Goal: Transaction & Acquisition: Purchase product/service

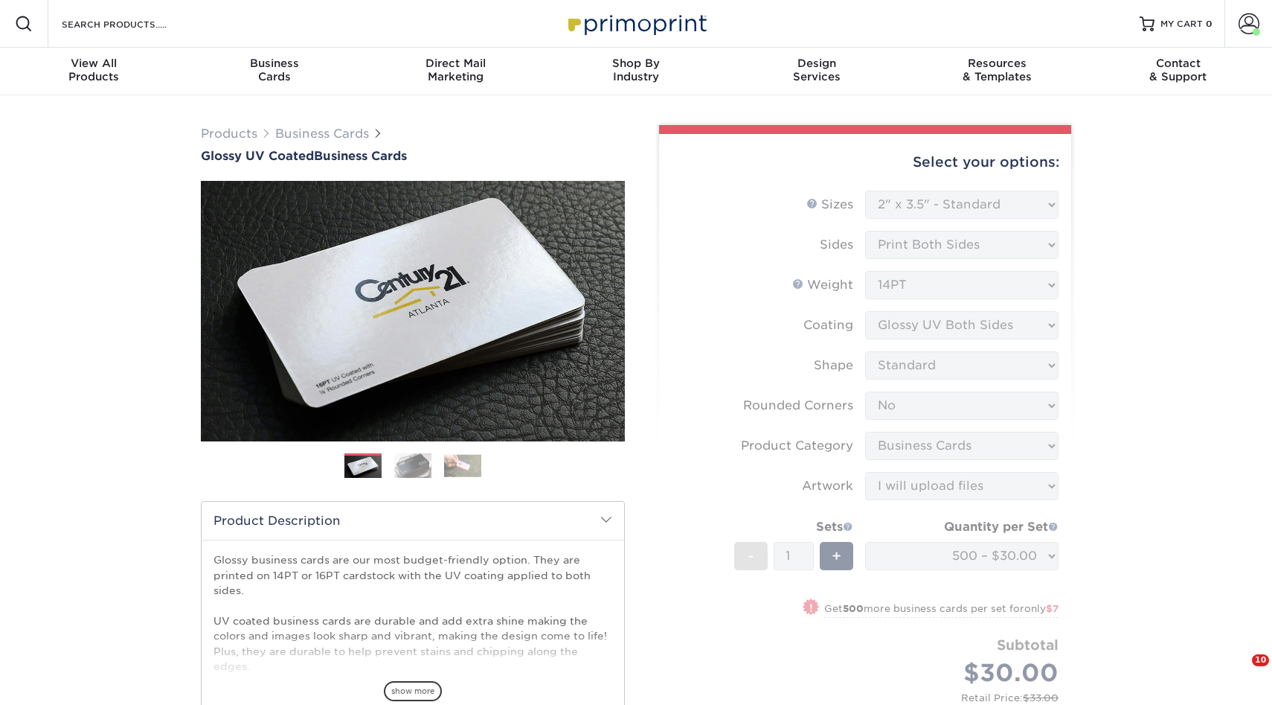
select select "2.00x3.50"
select select "0"
select select "3b5148f1-0588-4f88-a218-97bcfdce65c1"
select select "upload"
select select "500 – $30.00"
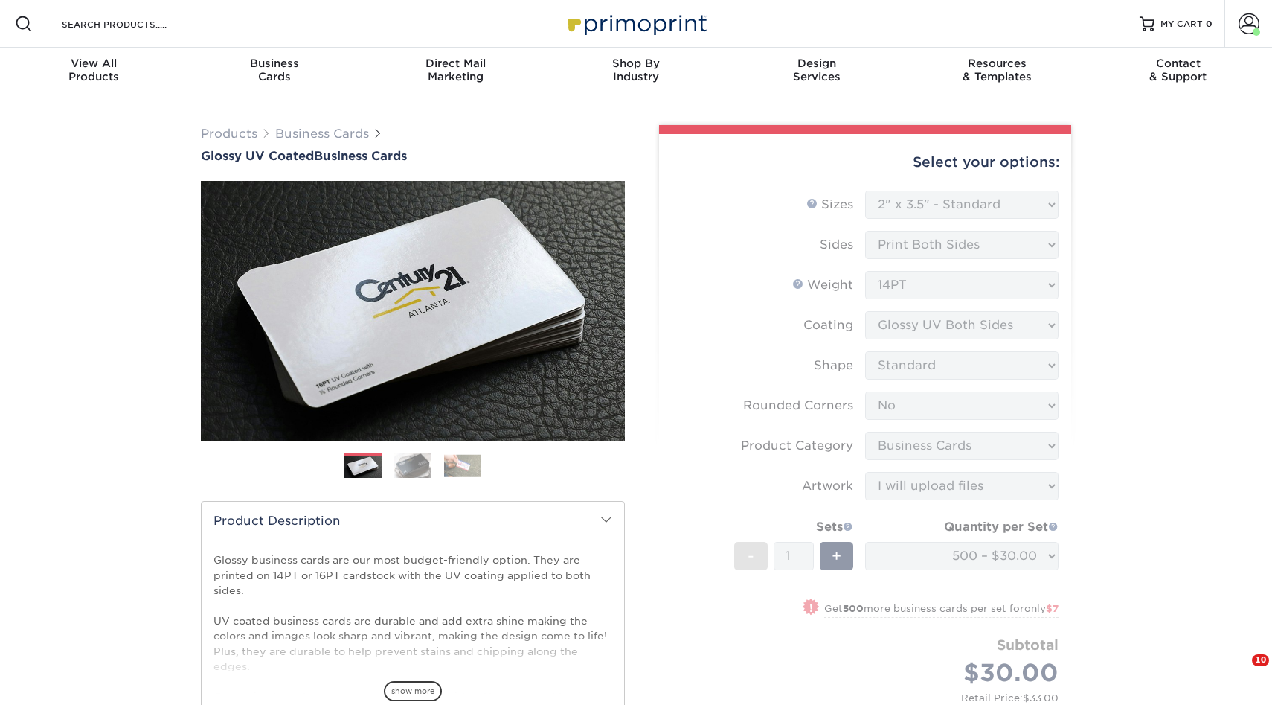
select select "17ced933-8ee2-4716-9748-db48f0cdea7b"
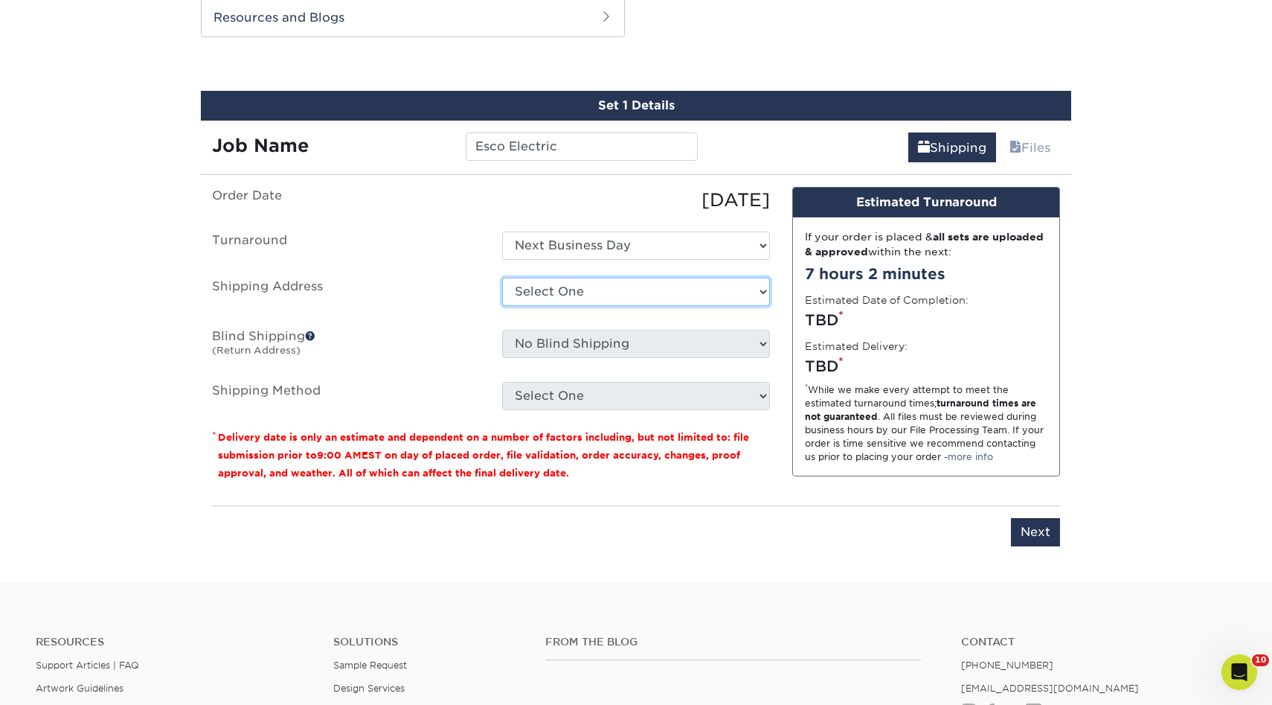
click at [616, 292] on select "Select One 3rd Gen 3rd Gen - Titi A1 Glass AC CLANING Aguirre Auto Aldo Monroy …" at bounding box center [636, 292] width 268 height 28
select select "newaddress"
click at [502, 278] on select "Select One 3rd Gen 3rd Gen - Titi A1 Glass AC CLANING Aguirre Auto Aldo Monroy …" at bounding box center [636, 292] width 268 height 28
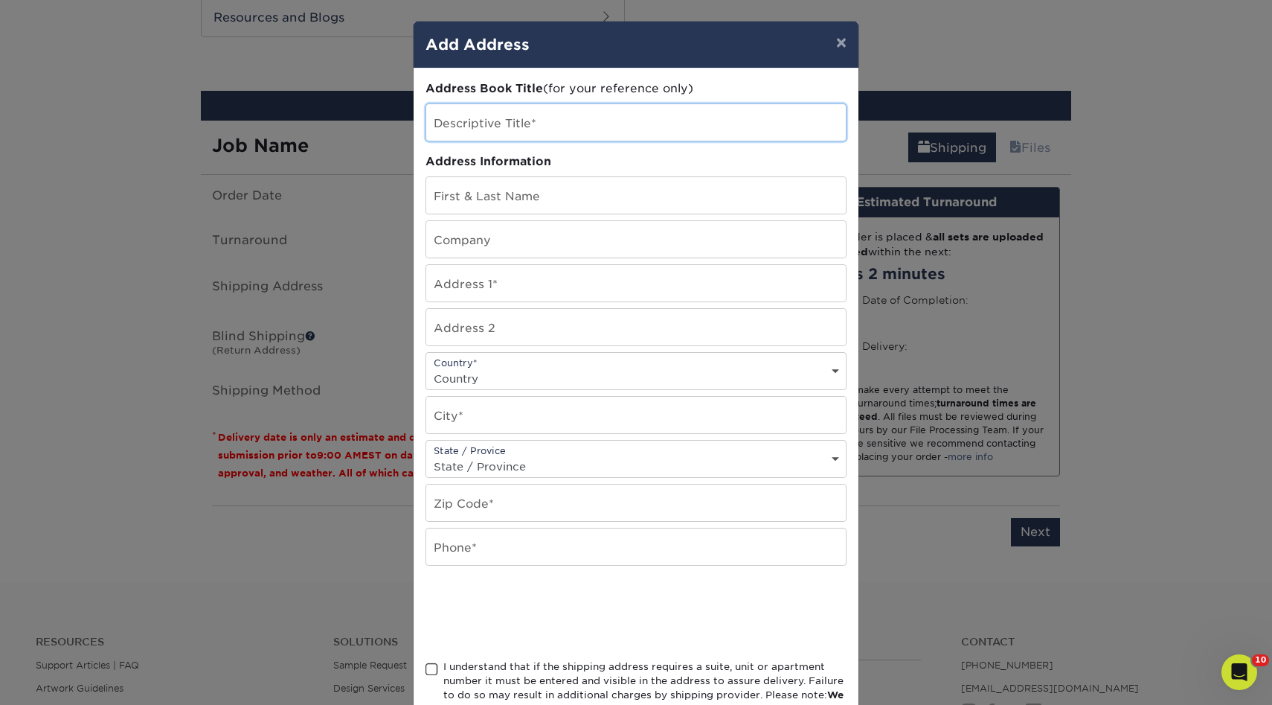
click at [661, 118] on input "text" at bounding box center [636, 122] width 420 height 36
click at [541, 128] on input "Esco ELecgric" at bounding box center [636, 122] width 420 height 36
drag, startPoint x: 541, startPoint y: 128, endPoint x: 475, endPoint y: 128, distance: 65.5
click at [475, 128] on input "Esco ELecgric" at bounding box center [636, 122] width 420 height 36
type input "Esco Electric"
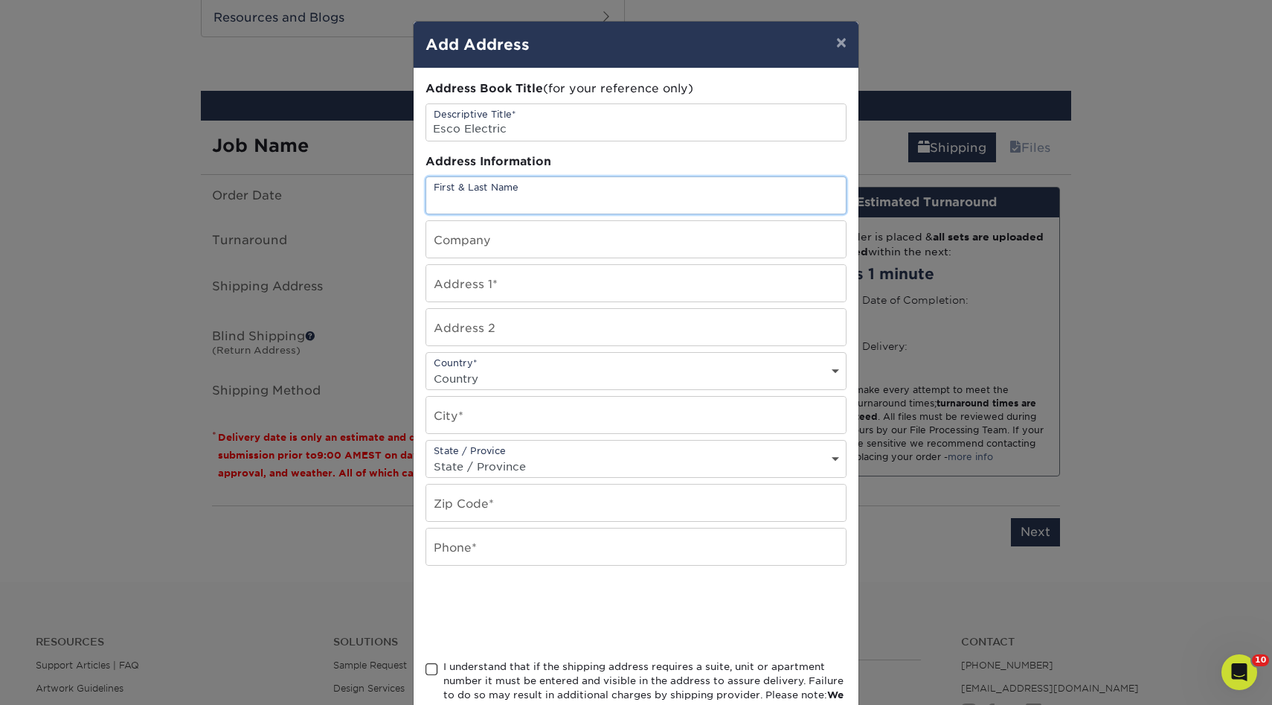
click at [453, 200] on input "text" at bounding box center [636, 195] width 420 height 36
type input "[PERSON_NAME] Electric"
click at [448, 244] on input "text" at bounding box center [636, 239] width 420 height 36
paste input "37 Las Lomas Dr"
type input "37 Las Lomas Dr"
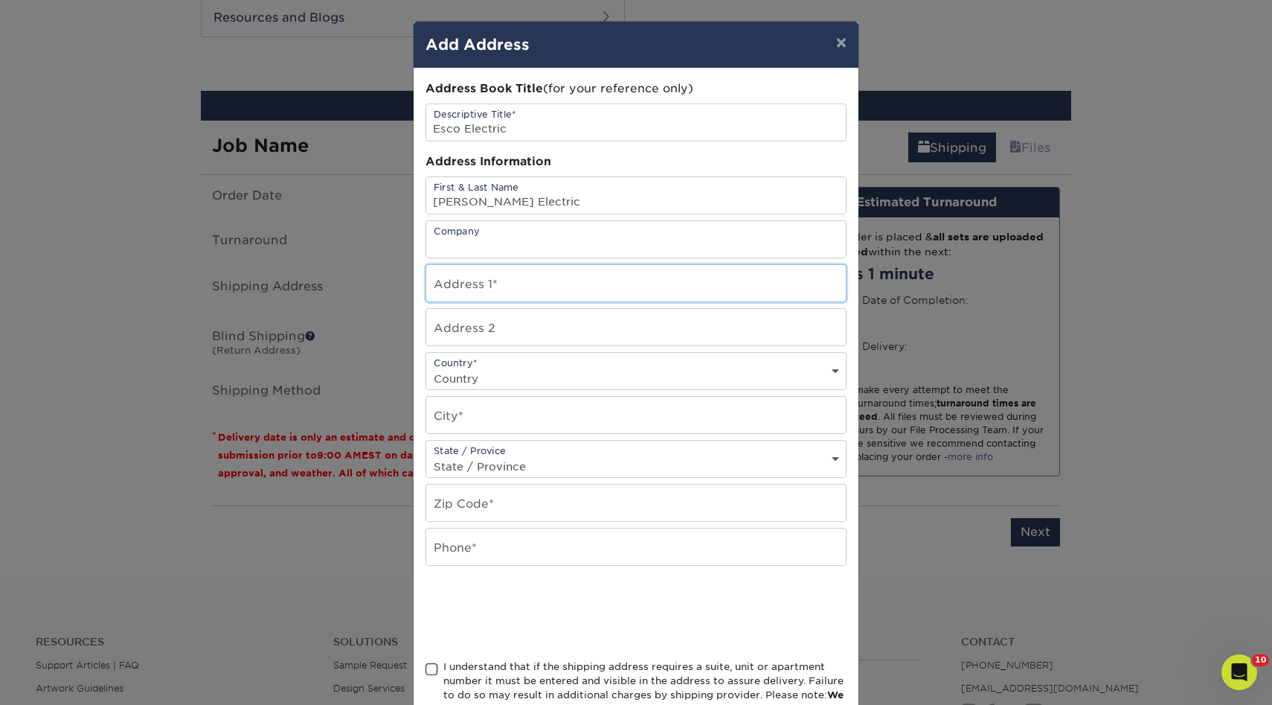
click at [481, 294] on input "text" at bounding box center [636, 283] width 420 height 36
paste input "37 Las Lomas Dr"
type input "37 Las Lomas Dr"
click at [542, 209] on input "[PERSON_NAME] Electric" at bounding box center [636, 195] width 420 height 36
click at [490, 325] on input "text" at bounding box center [636, 327] width 420 height 36
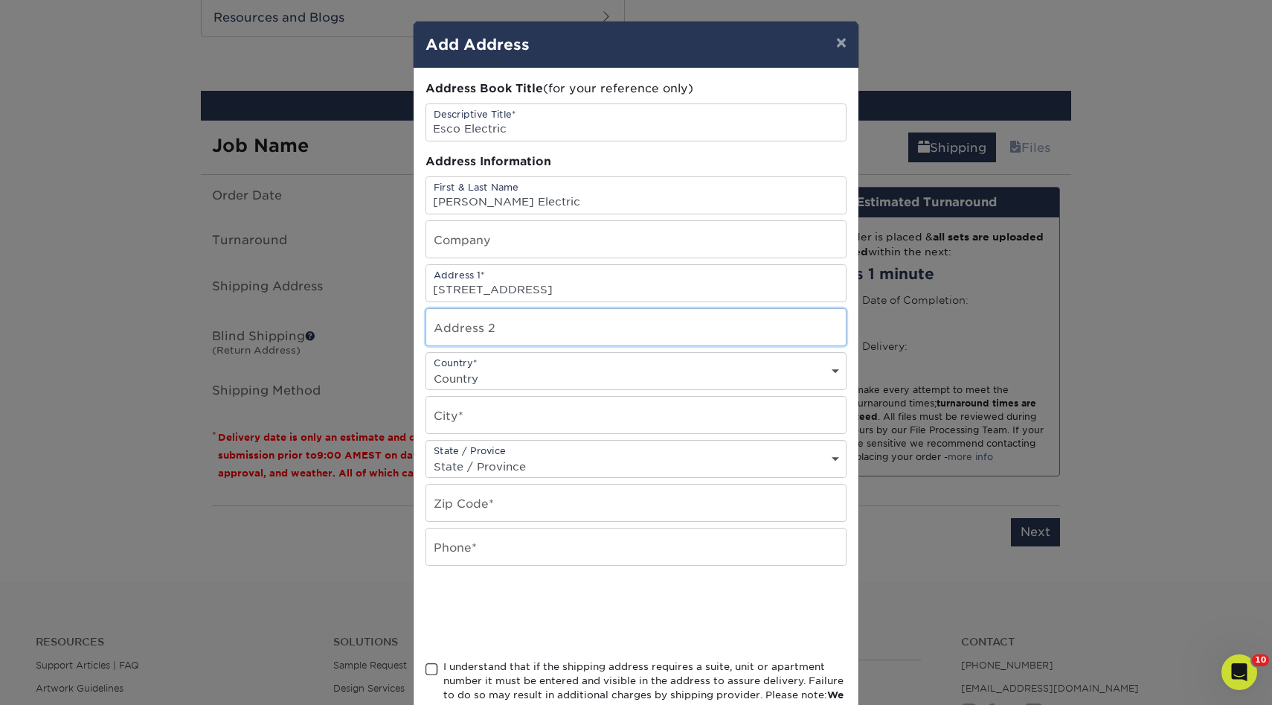
paste input "Royal Oaks, CA 95076"
type input "Royal Oaks, CA 95076"
click at [481, 413] on input "text" at bounding box center [636, 415] width 420 height 36
paste input "Royal Oaks, CA 95076"
type input "Royal Oaks, CA 95076"
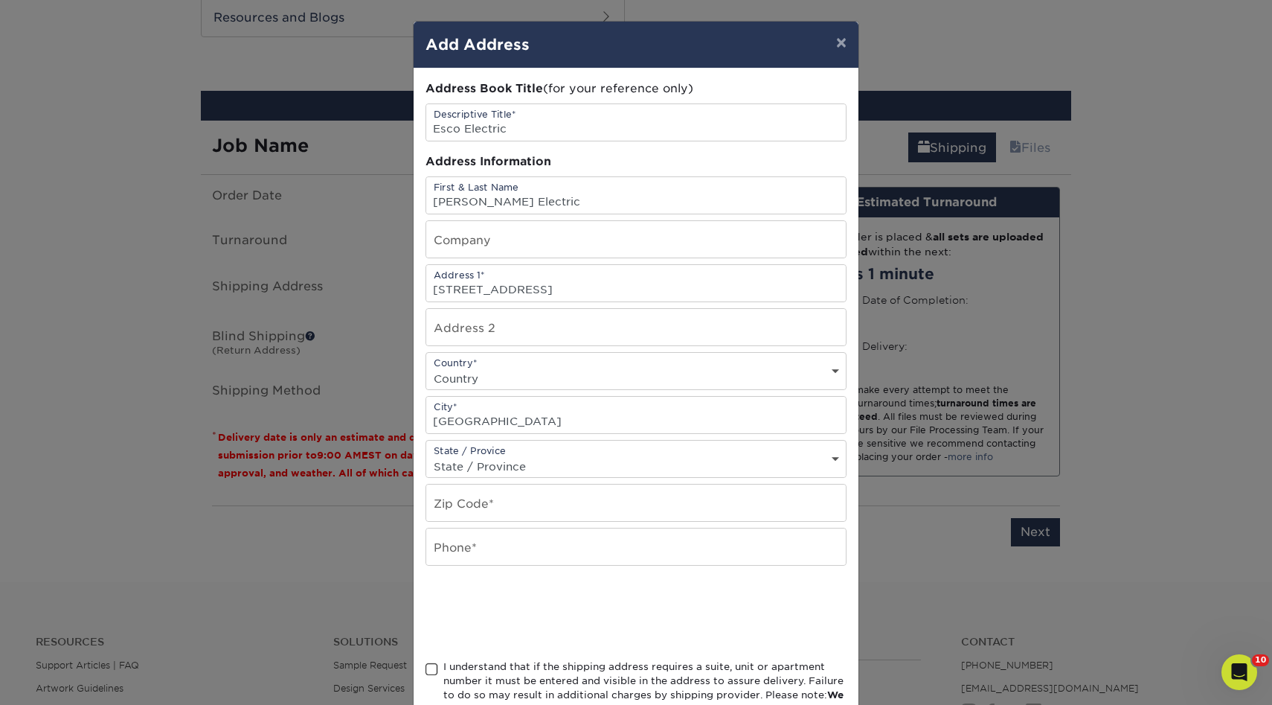
click at [536, 467] on select "State / Province Alabama Alaska Arizona Arkansas California Colorado Connecticu…" at bounding box center [636, 466] width 420 height 22
select select "CA"
click at [426, 455] on select "State / Province Alabama Alaska Arizona Arkansas California Colorado Connecticu…" at bounding box center [636, 466] width 420 height 22
click at [479, 475] on select "State / Province Alabama Alaska Arizona Arkansas California Colorado Connecticu…" at bounding box center [636, 466] width 420 height 22
click at [467, 505] on input "text" at bounding box center [636, 502] width 420 height 36
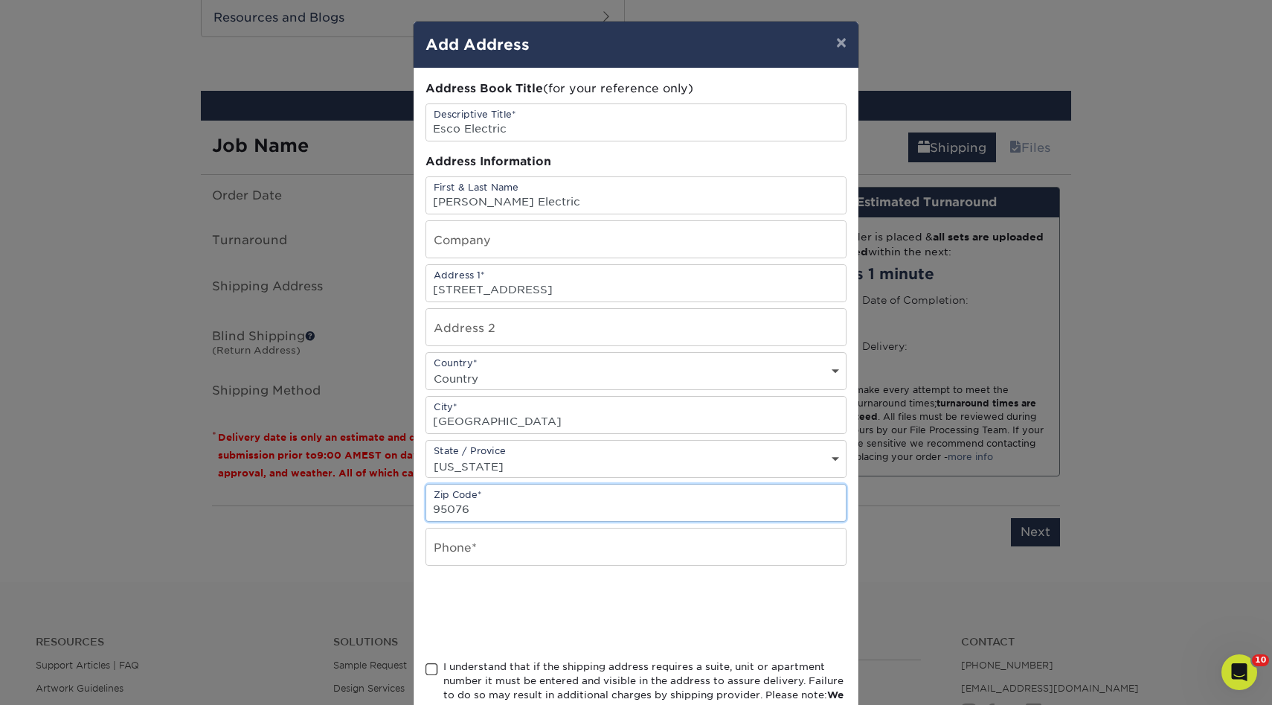
type input "95076"
click at [466, 539] on input "text" at bounding box center [636, 546] width 420 height 36
type input "8318408865"
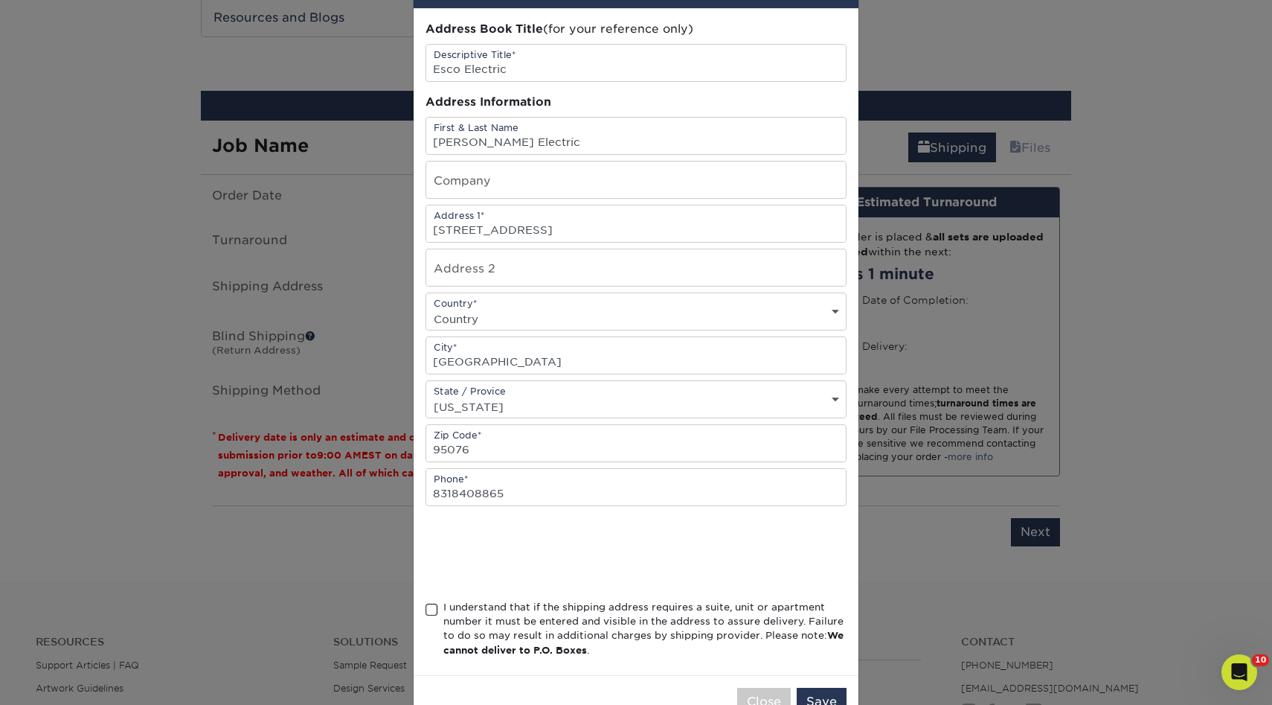
scroll to position [104, 0]
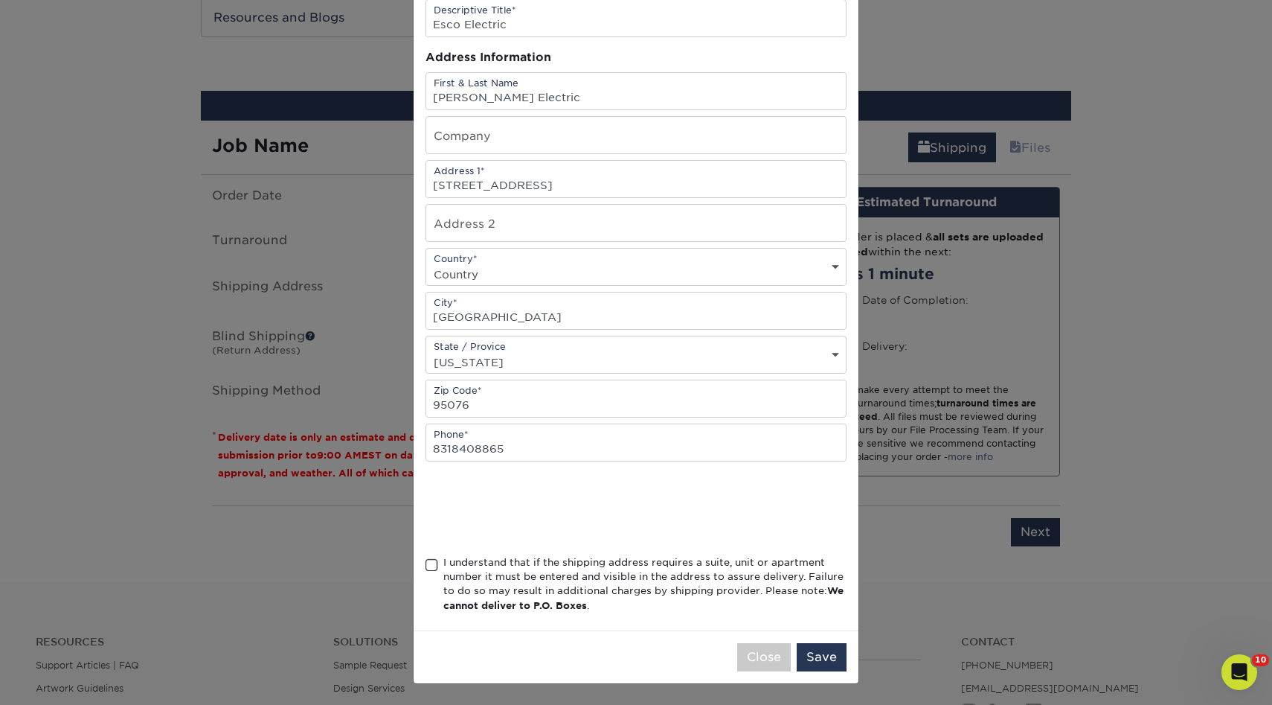
click at [430, 566] on span at bounding box center [432, 565] width 13 height 14
click at [0, 0] on input "I understand that if the shipping address requires a suite, unit or apartment n…" at bounding box center [0, 0] width 0 height 0
click at [815, 652] on button "Save" at bounding box center [822, 657] width 50 height 28
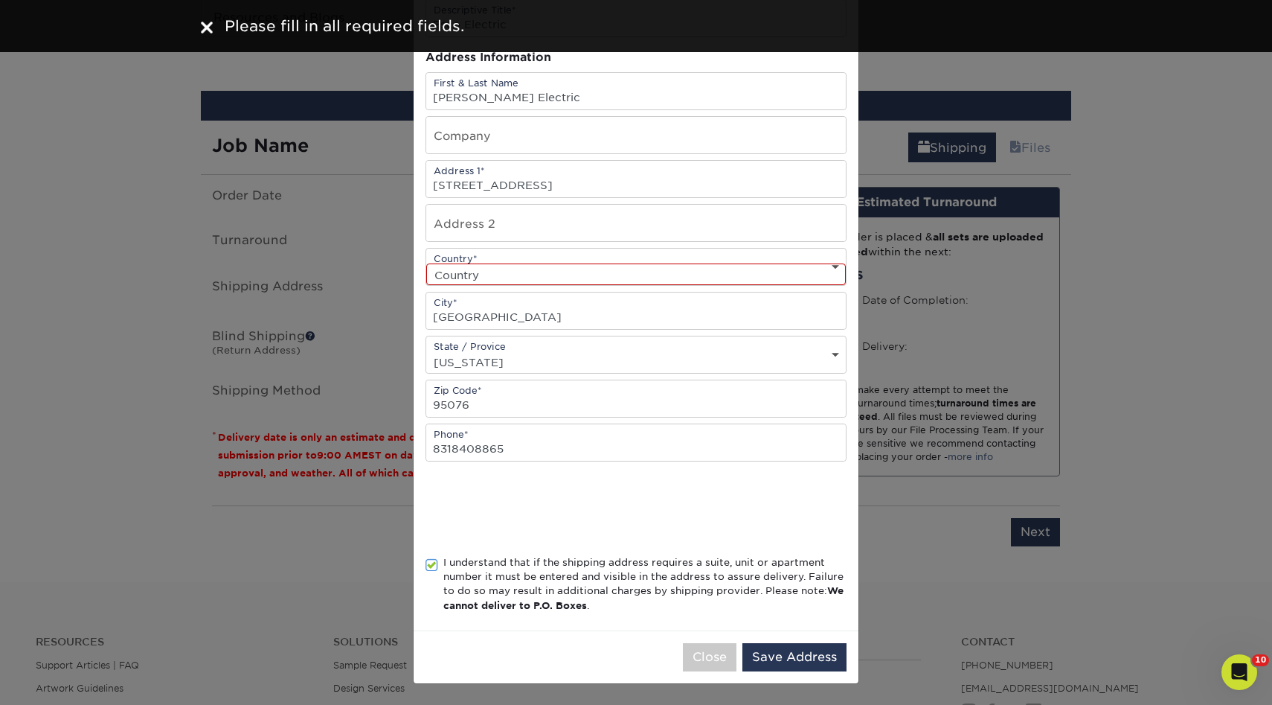
click at [524, 278] on select "Country United States Canada ----------------------------- Afghanistan Albania …" at bounding box center [636, 274] width 420 height 22
select select "US"
click at [426, 263] on select "Country United States Canada ----------------------------- Afghanistan Albania …" at bounding box center [636, 274] width 420 height 22
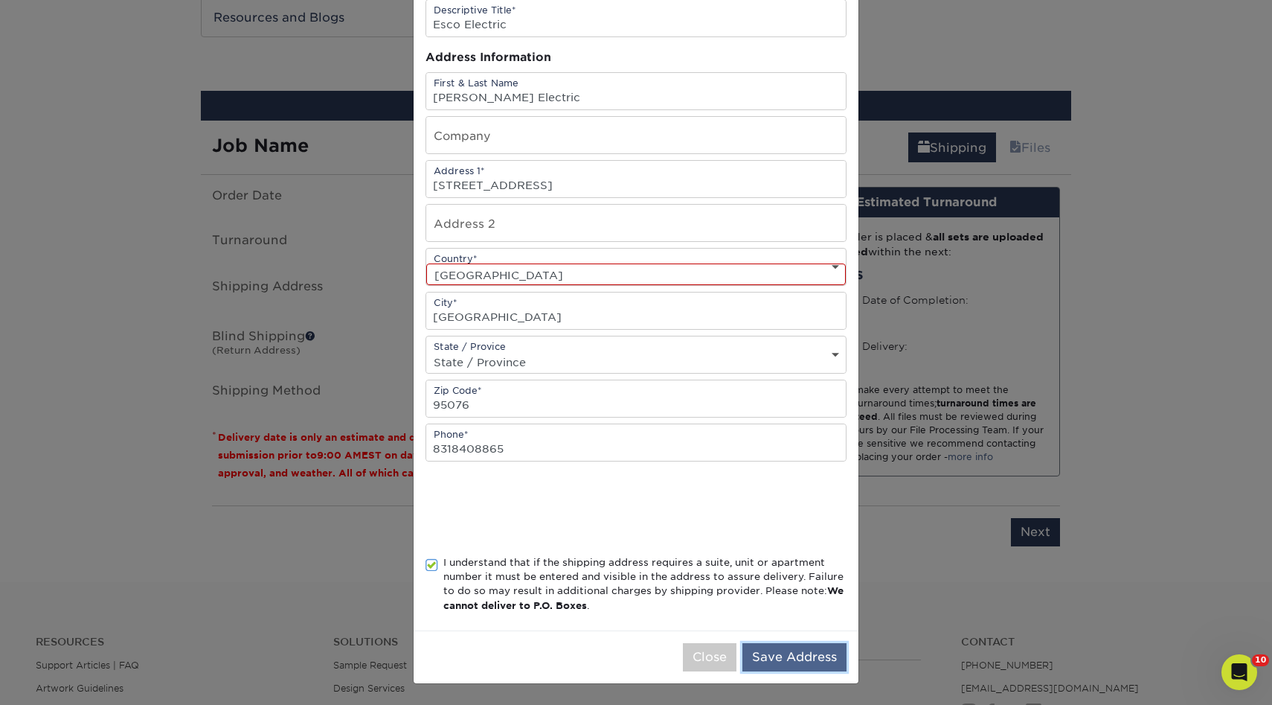
click at [795, 659] on button "Save Address" at bounding box center [795, 657] width 104 height 28
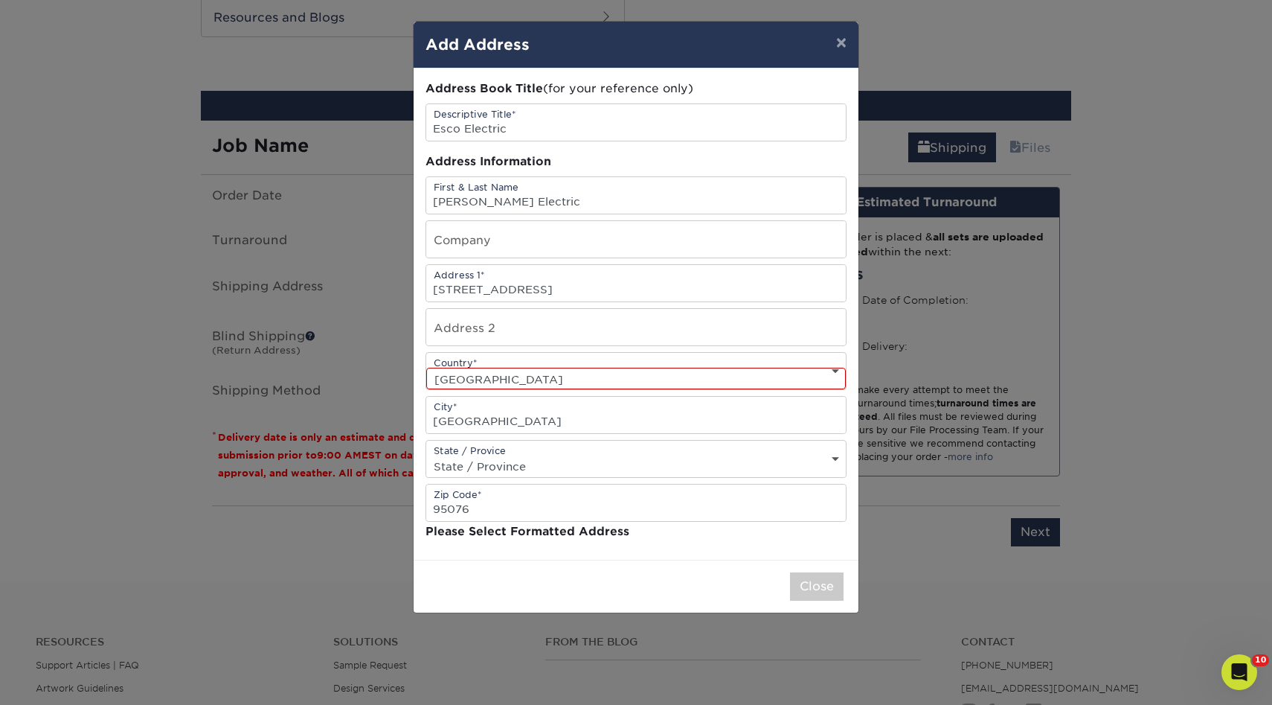
scroll to position [0, 0]
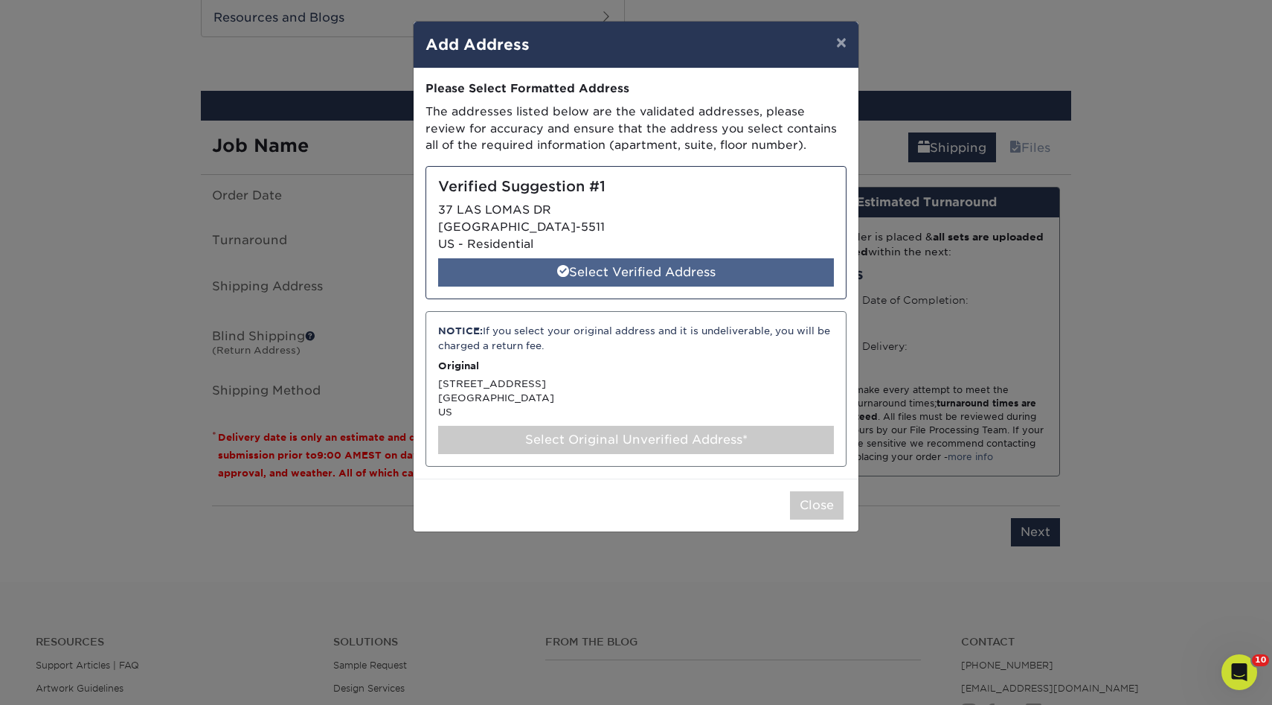
click at [569, 267] on div "Select Verified Address" at bounding box center [636, 272] width 396 height 28
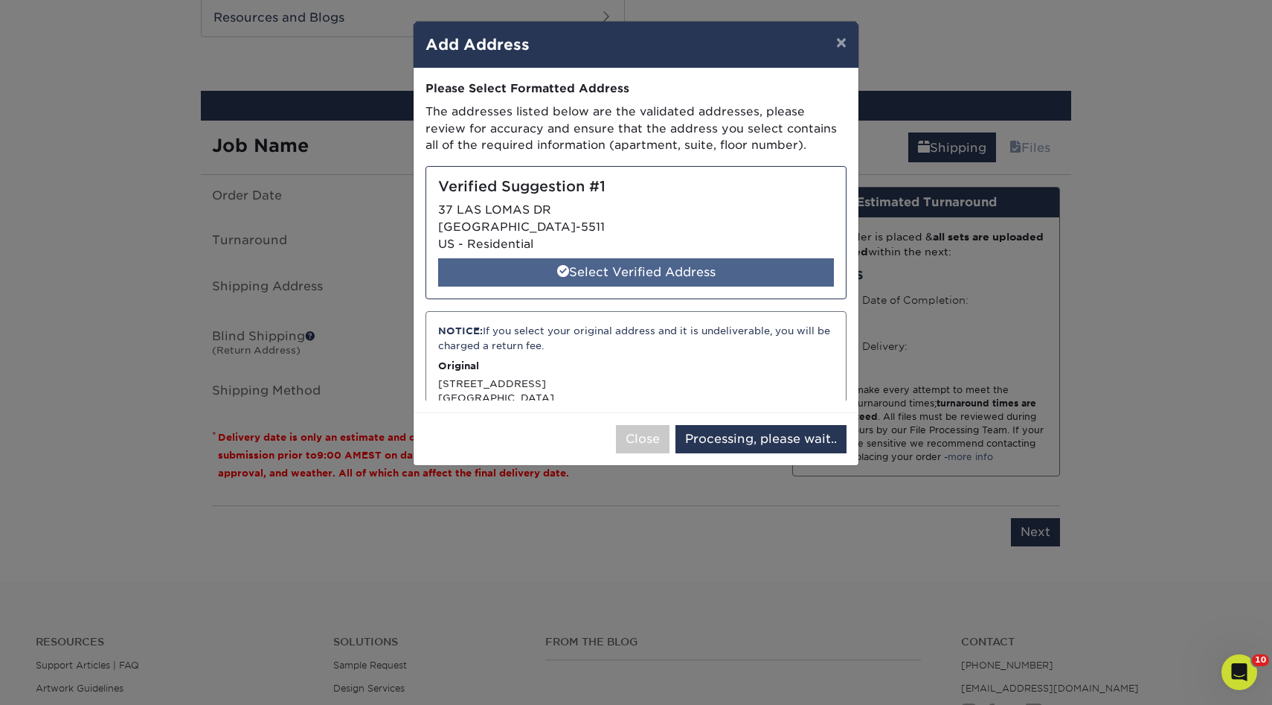
select select "285338"
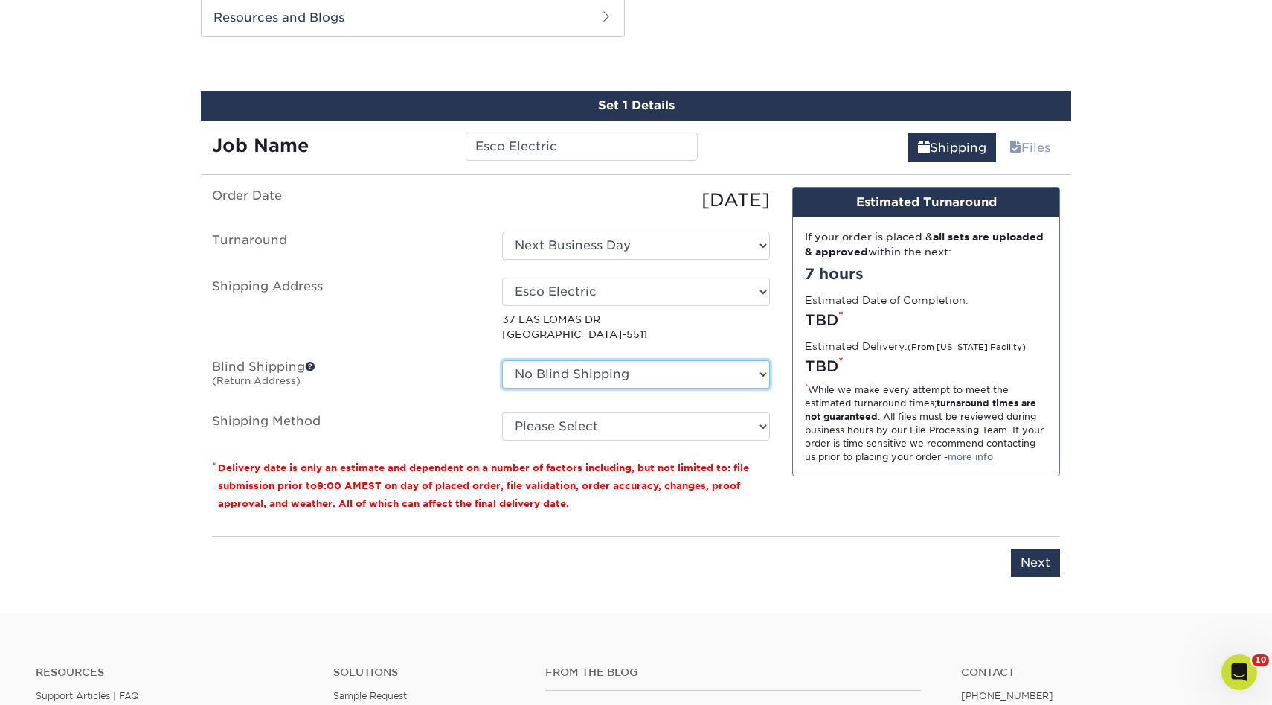
click at [575, 374] on select "No Blind Shipping 3rd Gen 3rd Gen - Titi A1 Glass AC CLANING Aguirre Auto Aldo …" at bounding box center [636, 374] width 268 height 28
select select "132386"
click at [502, 360] on select "No Blind Shipping 3rd Gen 3rd Gen - Titi A1 Glass AC CLANING Aguirre Auto Aldo …" at bounding box center [636, 374] width 268 height 28
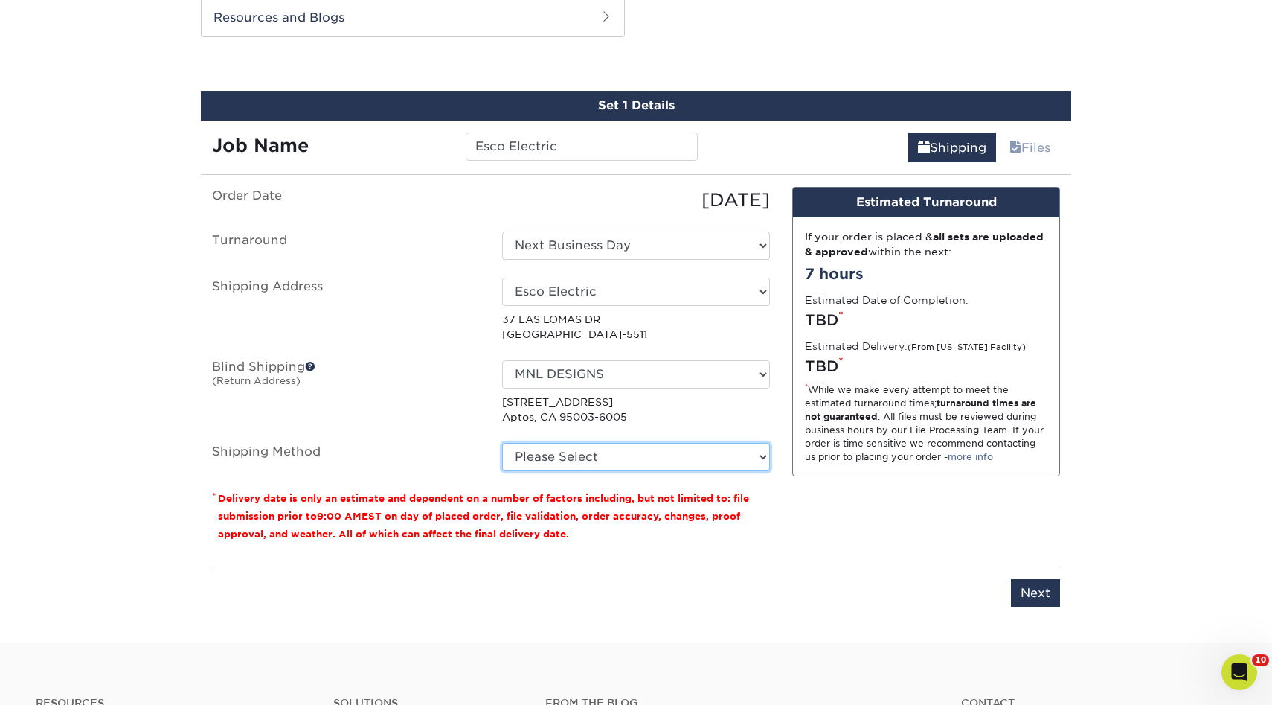
click at [552, 455] on select "Please Select Ground Shipping (+$8.96) 3 Day Shipping Service (+$24.92) 2 Day A…" at bounding box center [636, 457] width 268 height 28
select select "03"
click at [502, 443] on select "Please Select Ground Shipping (+$8.96) 3 Day Shipping Service (+$24.92) 2 Day A…" at bounding box center [636, 457] width 268 height 28
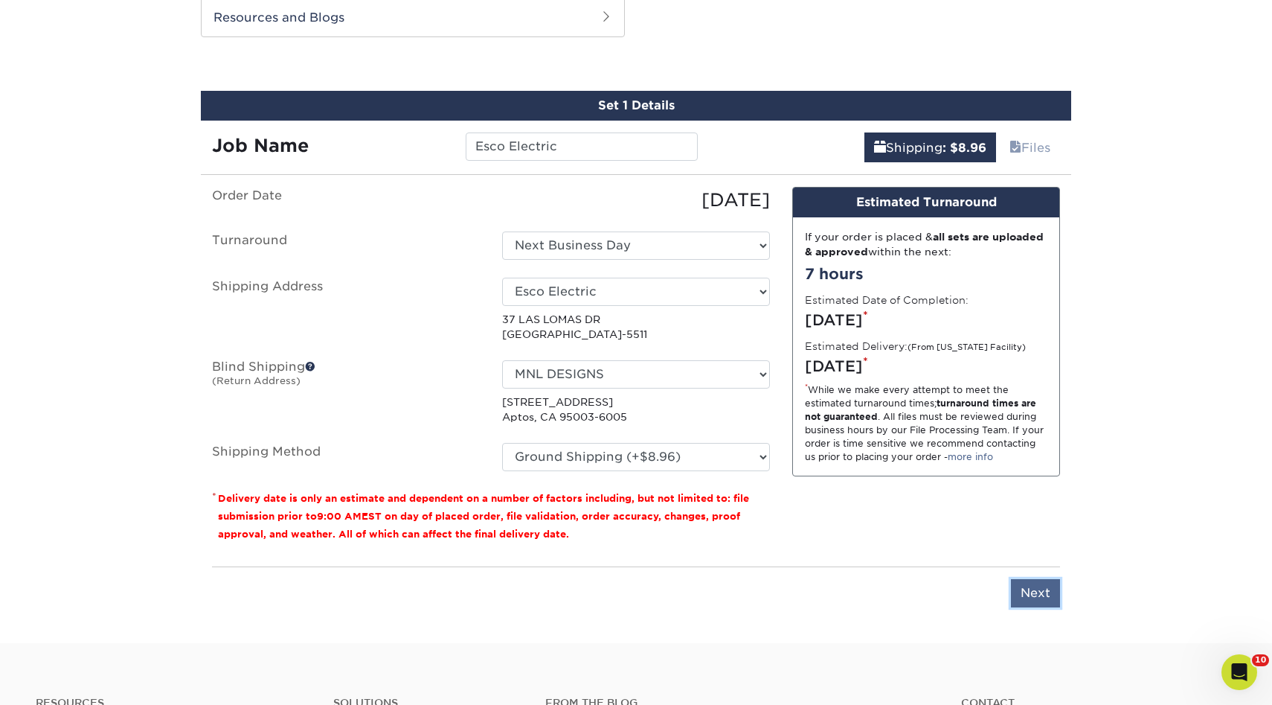
click at [1032, 587] on input "Next" at bounding box center [1035, 593] width 49 height 28
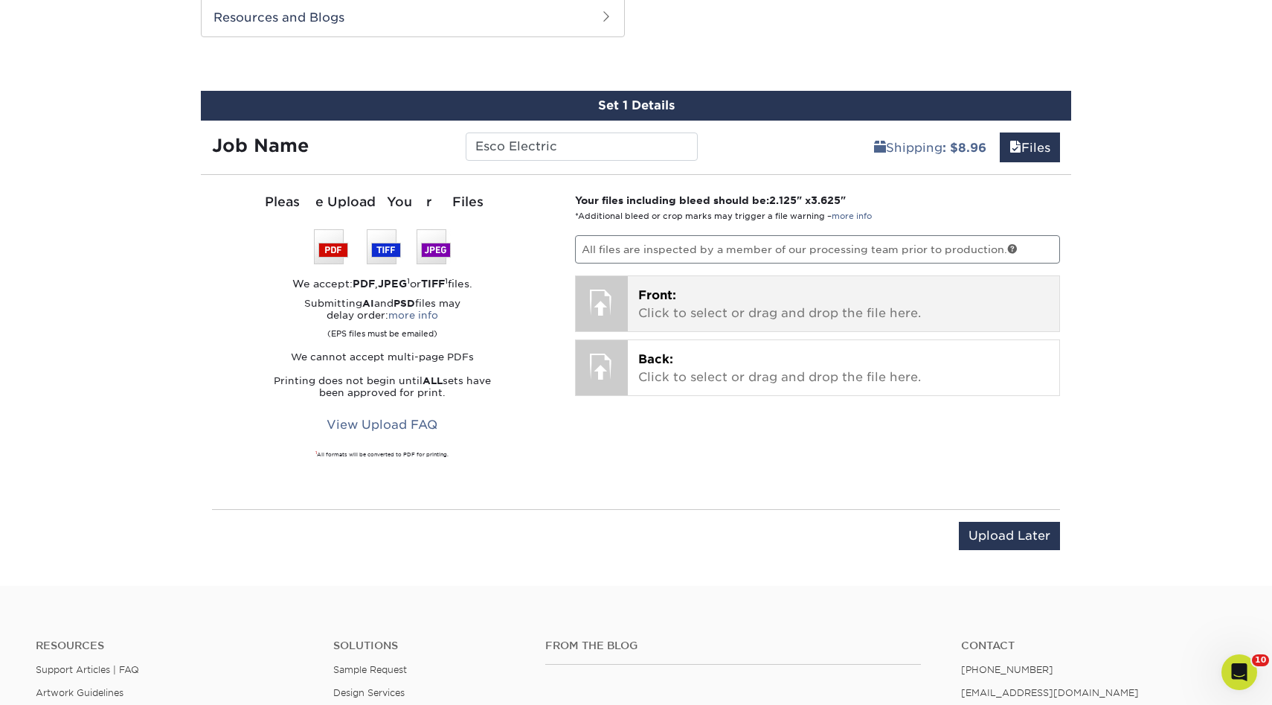
click at [720, 321] on div "Front: Click to select or drag and drop the file here. Choose file" at bounding box center [844, 303] width 432 height 55
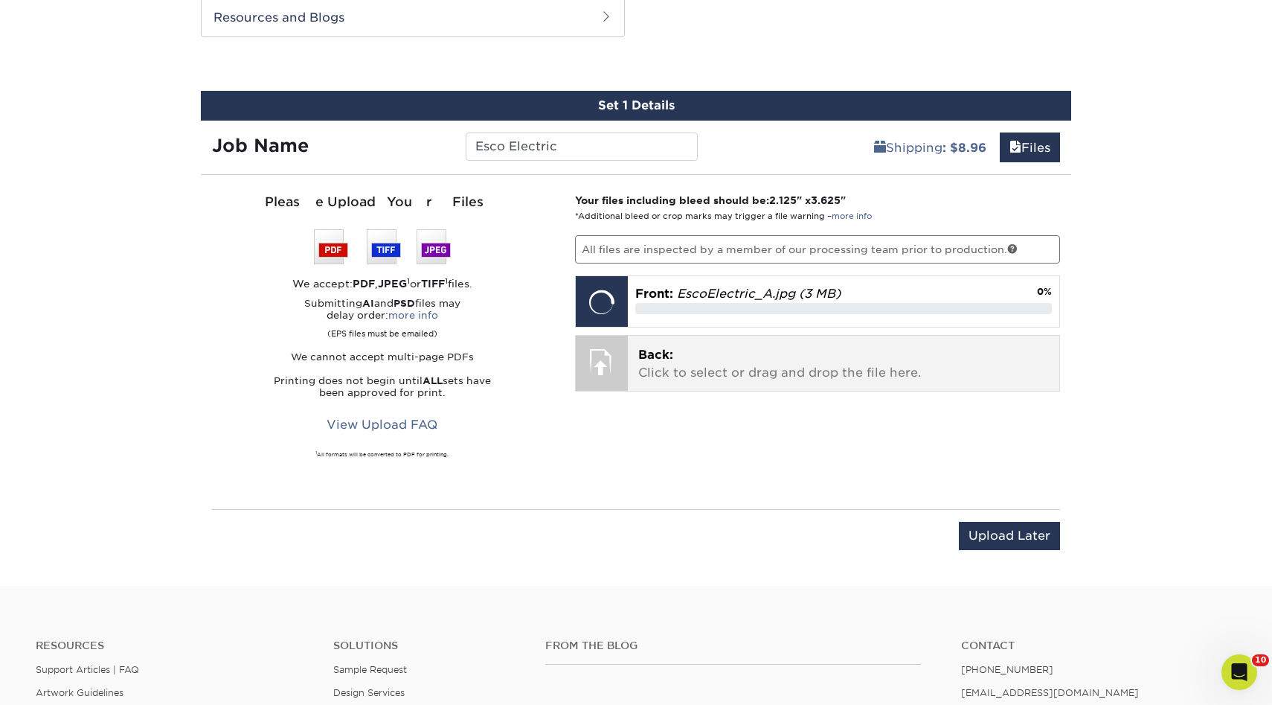
click at [724, 369] on p "Back: Click to select or drag and drop the file here." at bounding box center [843, 364] width 411 height 36
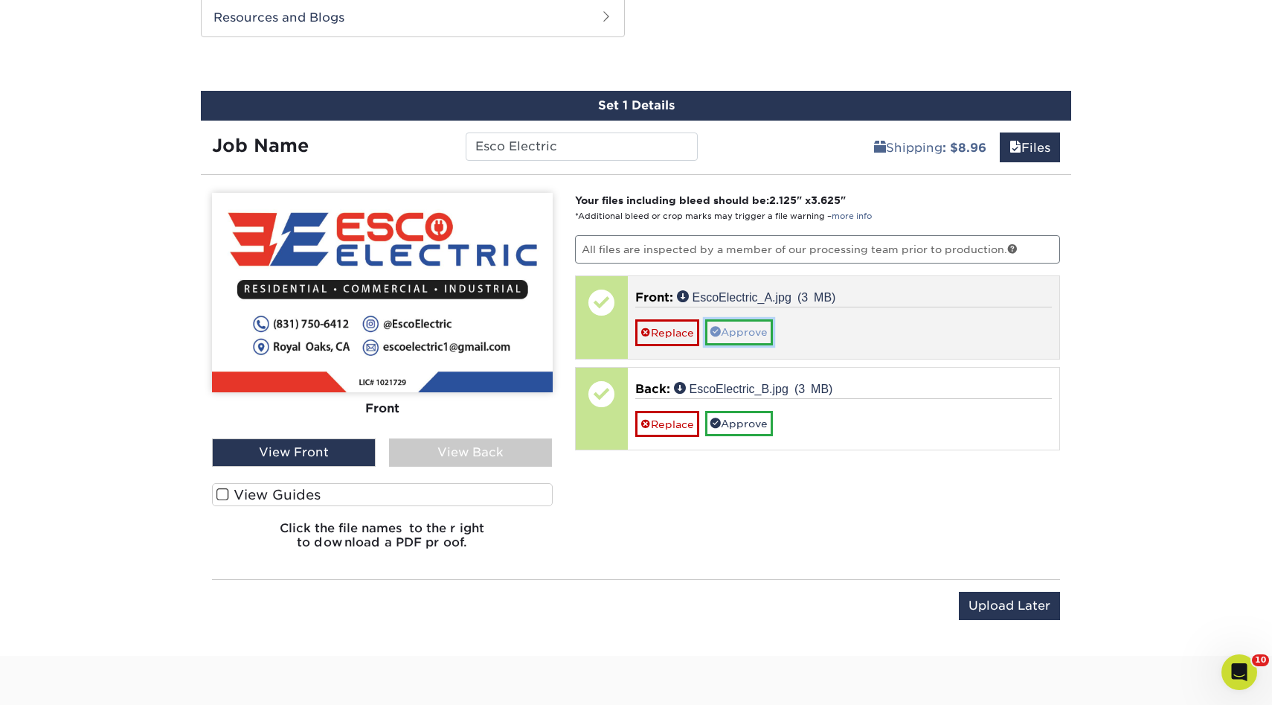
click at [734, 329] on link "Approve" at bounding box center [739, 331] width 68 height 25
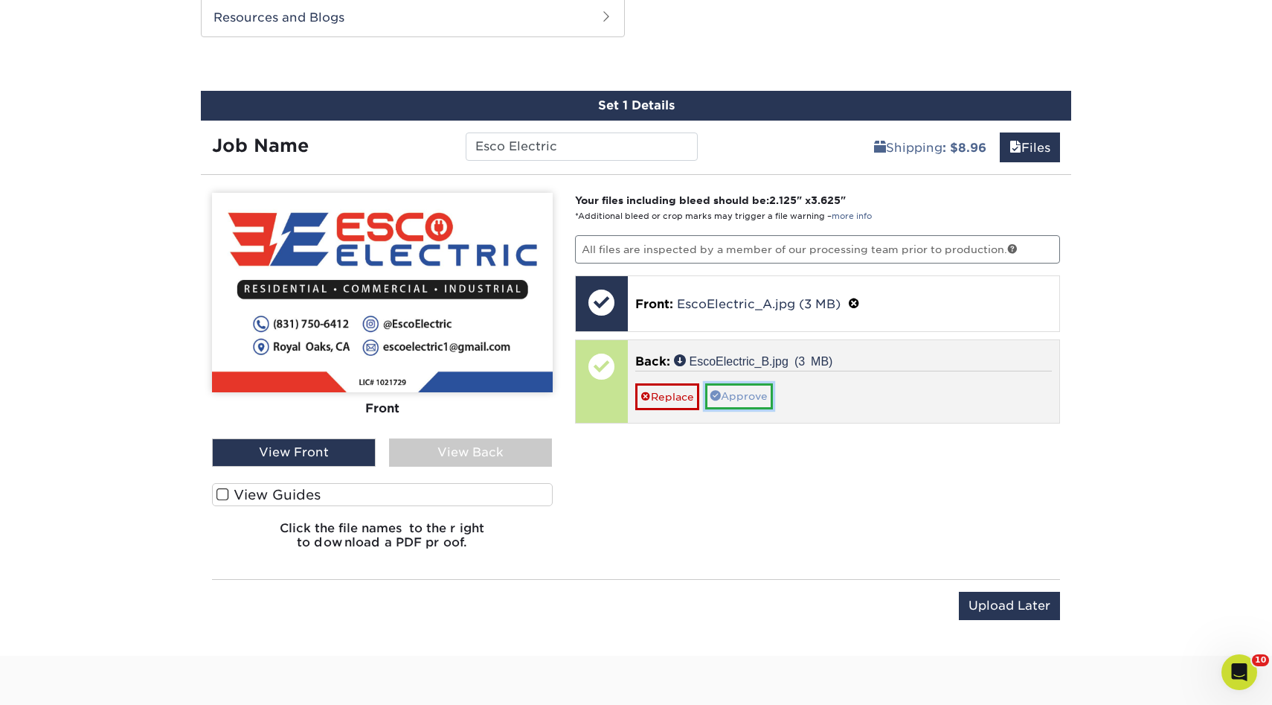
click at [749, 397] on link "Approve" at bounding box center [739, 395] width 68 height 25
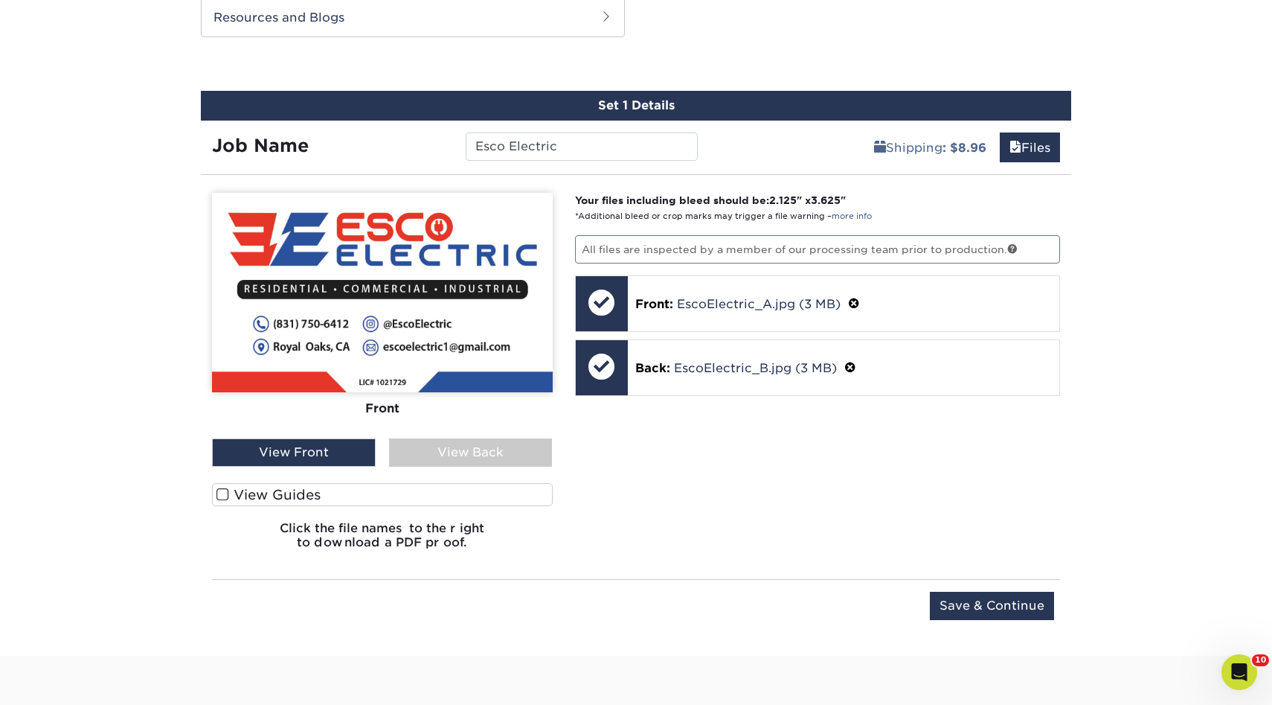
click at [499, 450] on div "View Back" at bounding box center [471, 452] width 164 height 28
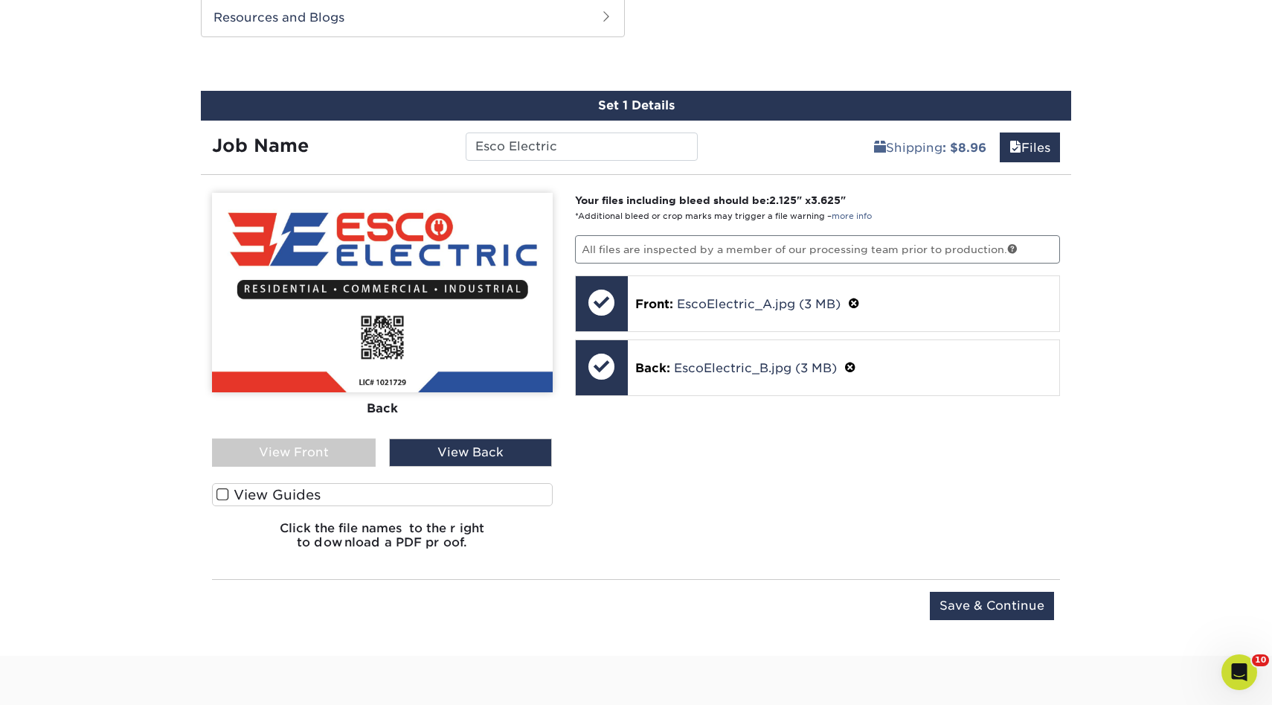
click at [995, 585] on div "Upload Later Save & Continue Continue" at bounding box center [636, 608] width 848 height 59
click at [970, 606] on input "Save & Continue" at bounding box center [992, 606] width 124 height 28
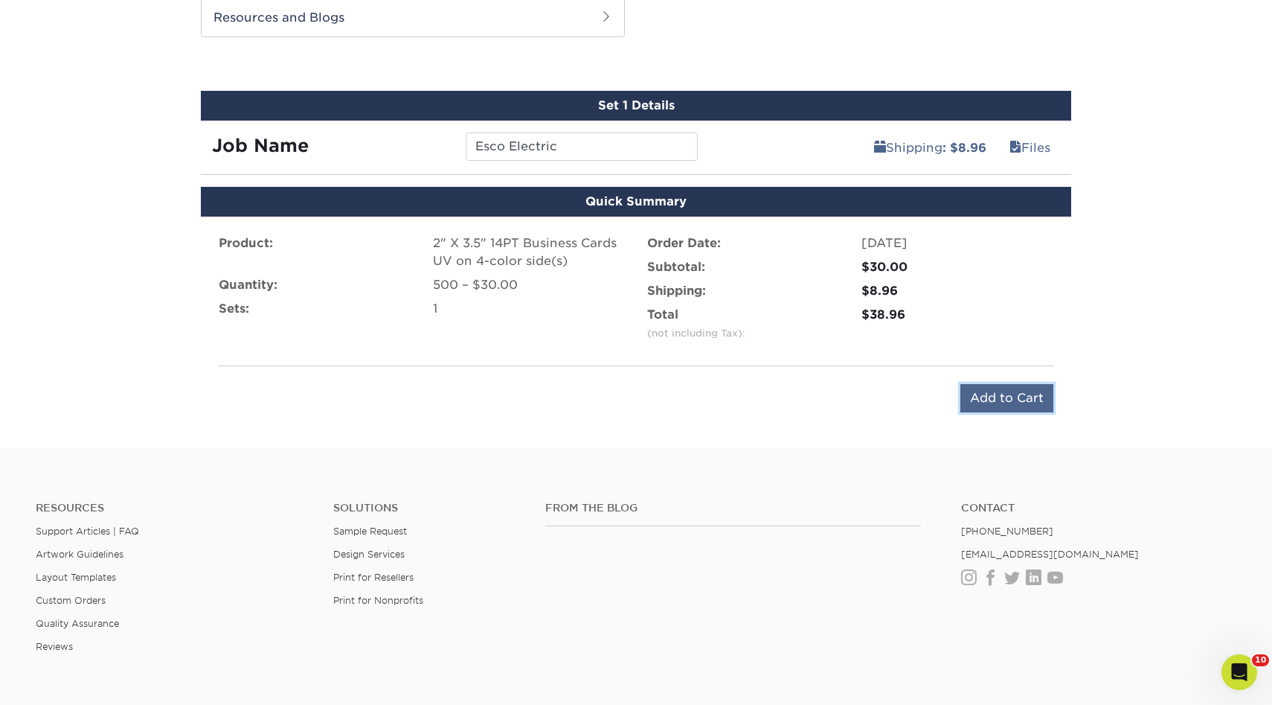
click at [1002, 397] on input "Add to Cart" at bounding box center [1007, 398] width 93 height 28
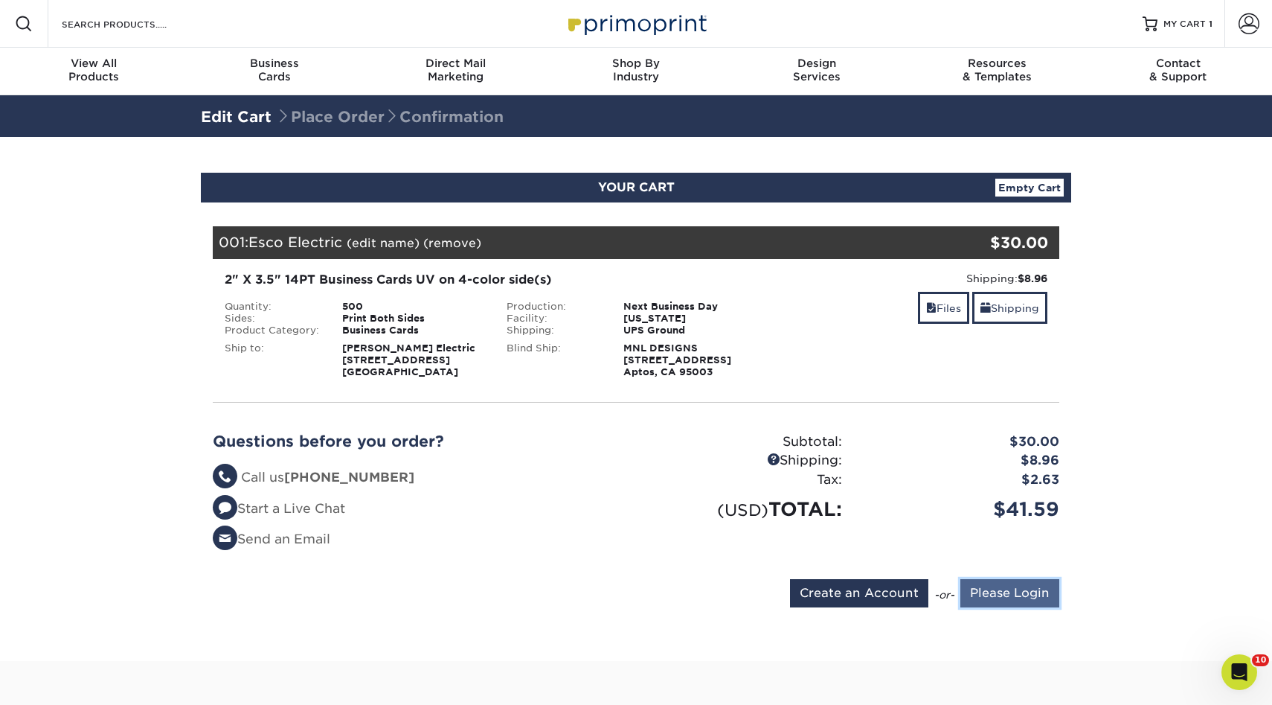
click at [1020, 594] on input "Please Login" at bounding box center [1010, 593] width 99 height 28
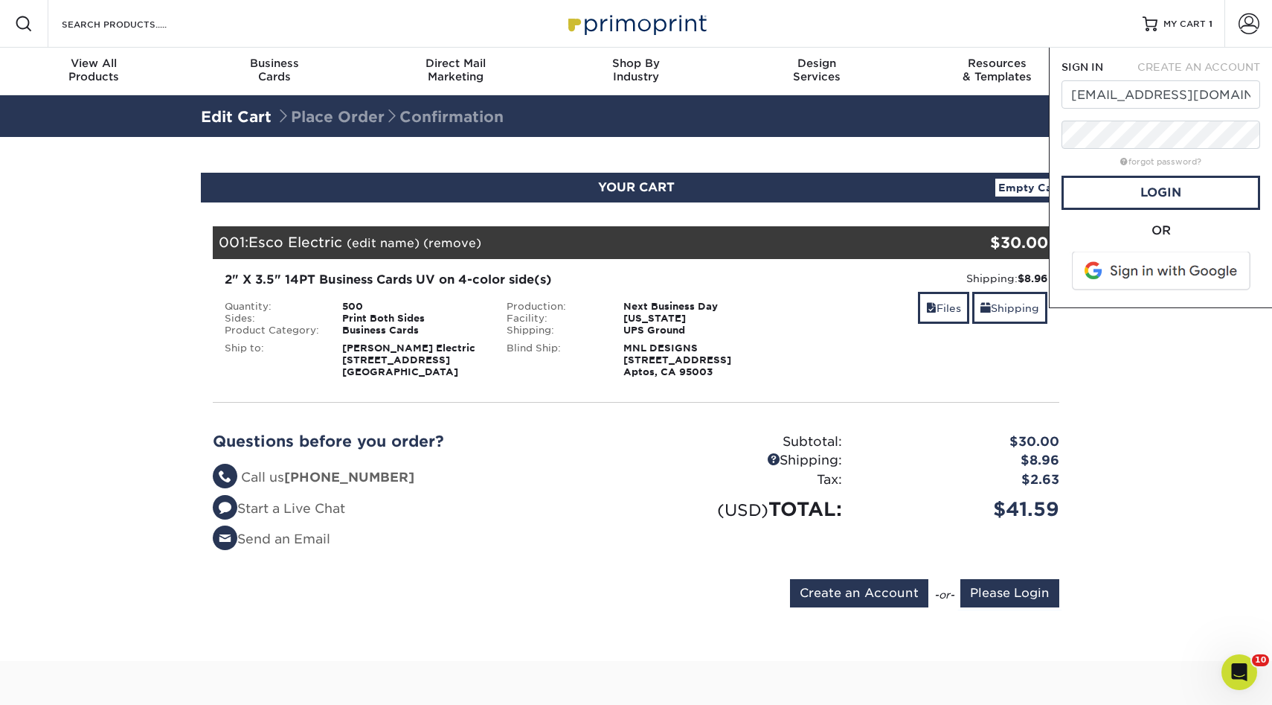
click at [1157, 270] on span at bounding box center [1163, 271] width 190 height 39
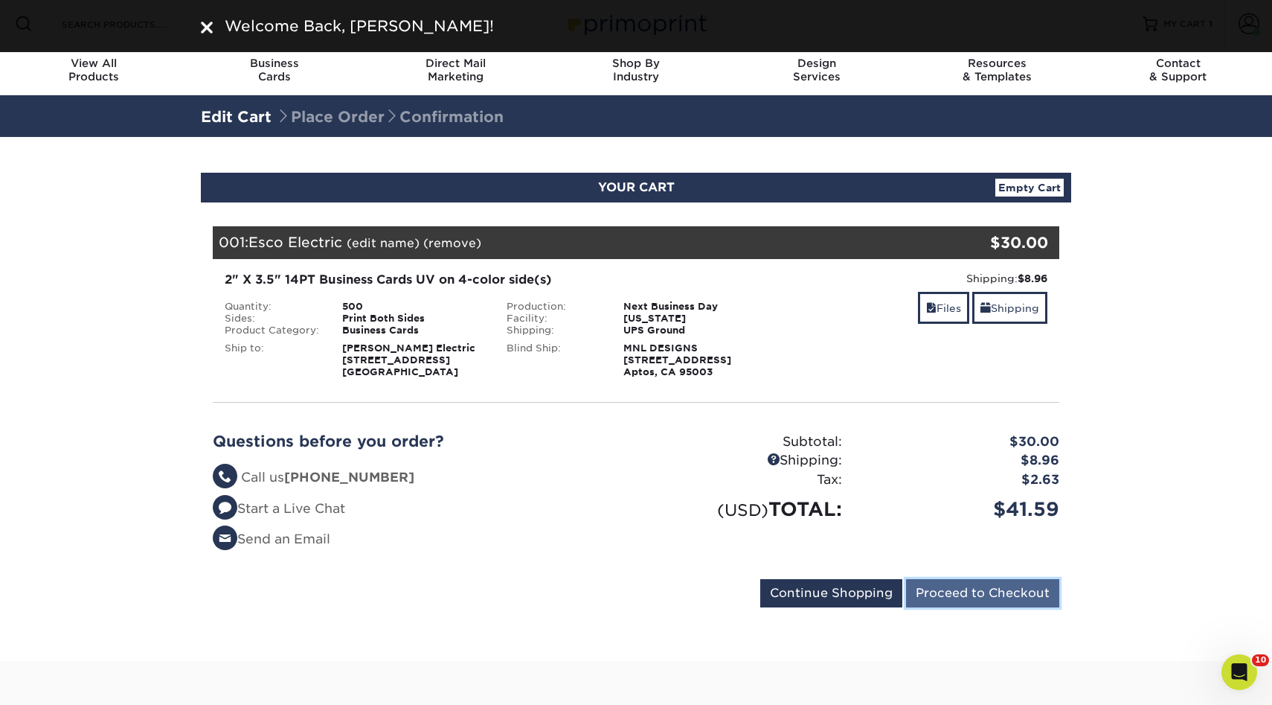
click at [949, 599] on input "Proceed to Checkout" at bounding box center [982, 593] width 153 height 28
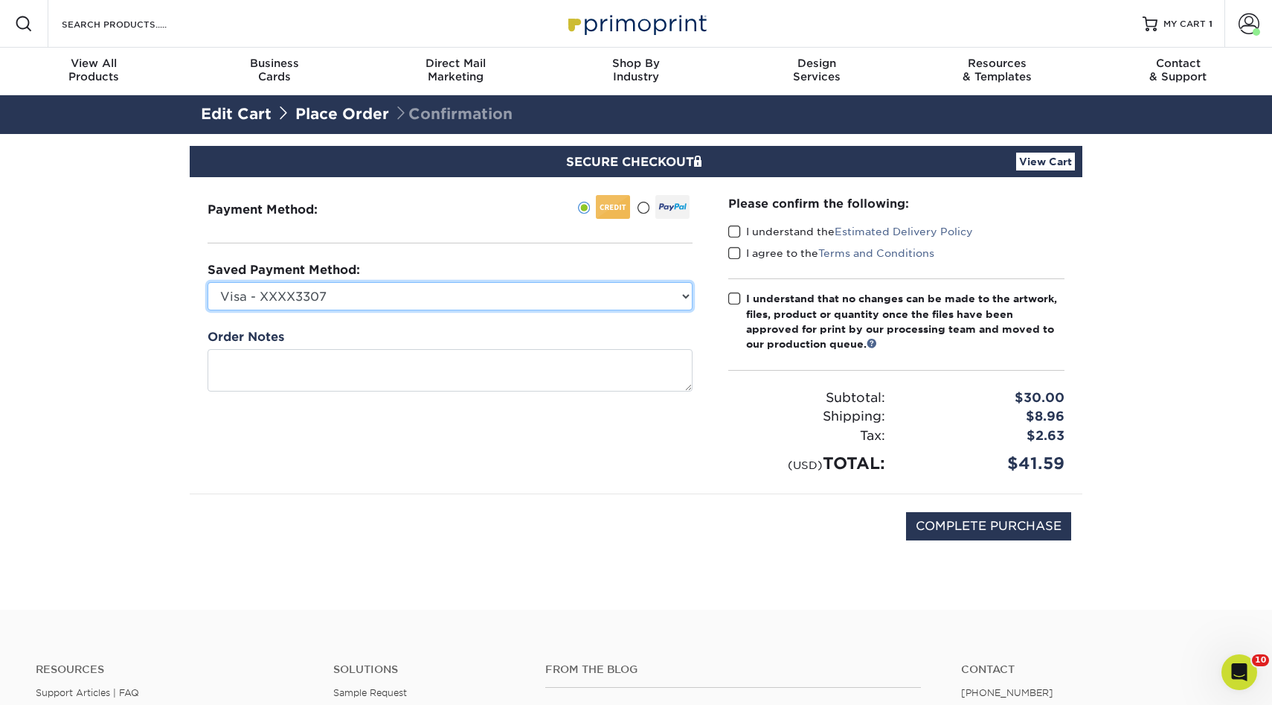
click at [476, 299] on select "Visa - XXXX3307 Visa - XXXX3562 New Credit Card" at bounding box center [450, 296] width 485 height 28
select select "72308"
click at [208, 282] on select "Visa - XXXX3307 Visa - XXXX3562 New Credit Card" at bounding box center [450, 296] width 485 height 28
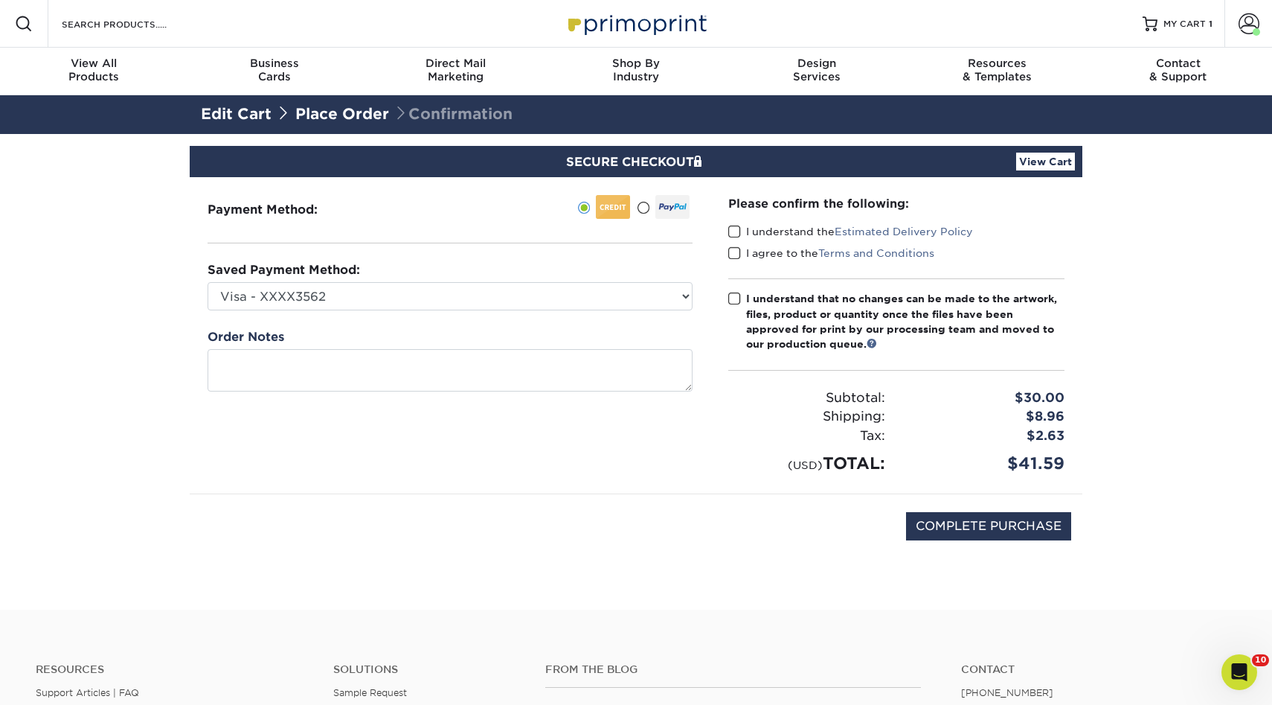
click at [497, 276] on div "Saved Payment Method: Visa - XXXX3307 Visa - XXXX3562 New Credit Card" at bounding box center [450, 285] width 485 height 49
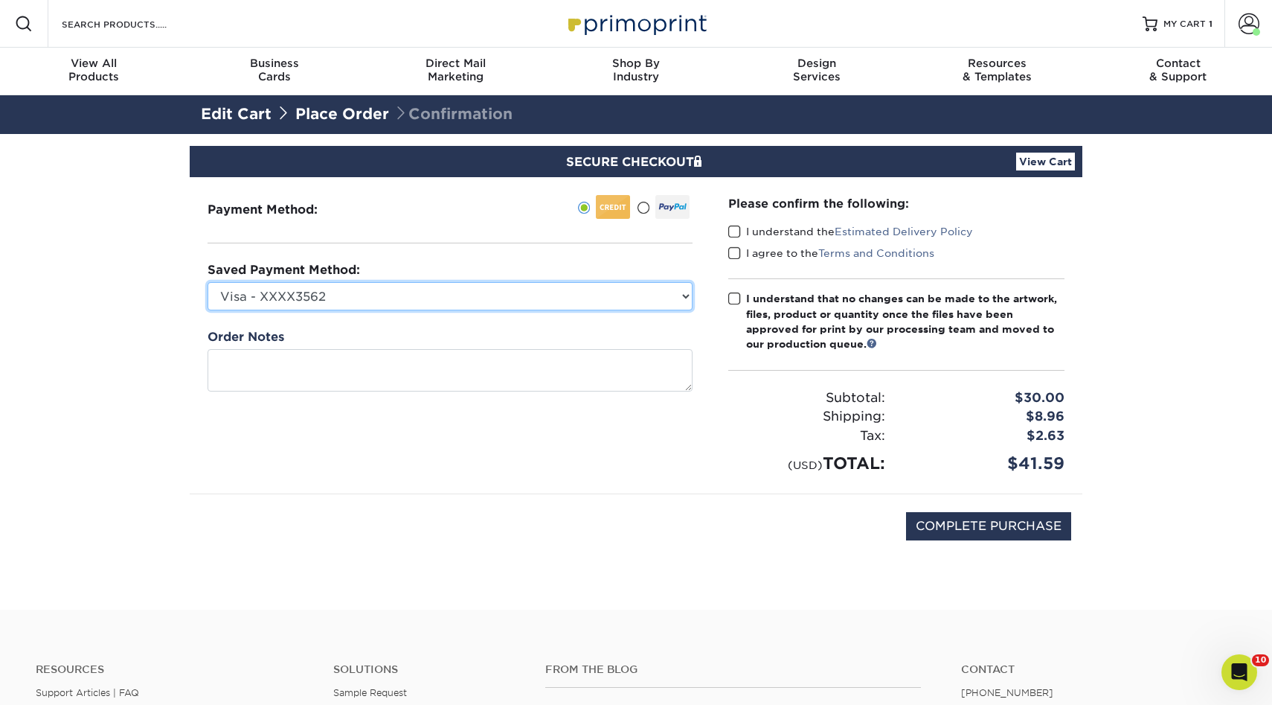
click at [456, 304] on select "Visa - XXXX3307 Visa - XXXX3562 New Credit Card" at bounding box center [450, 296] width 485 height 28
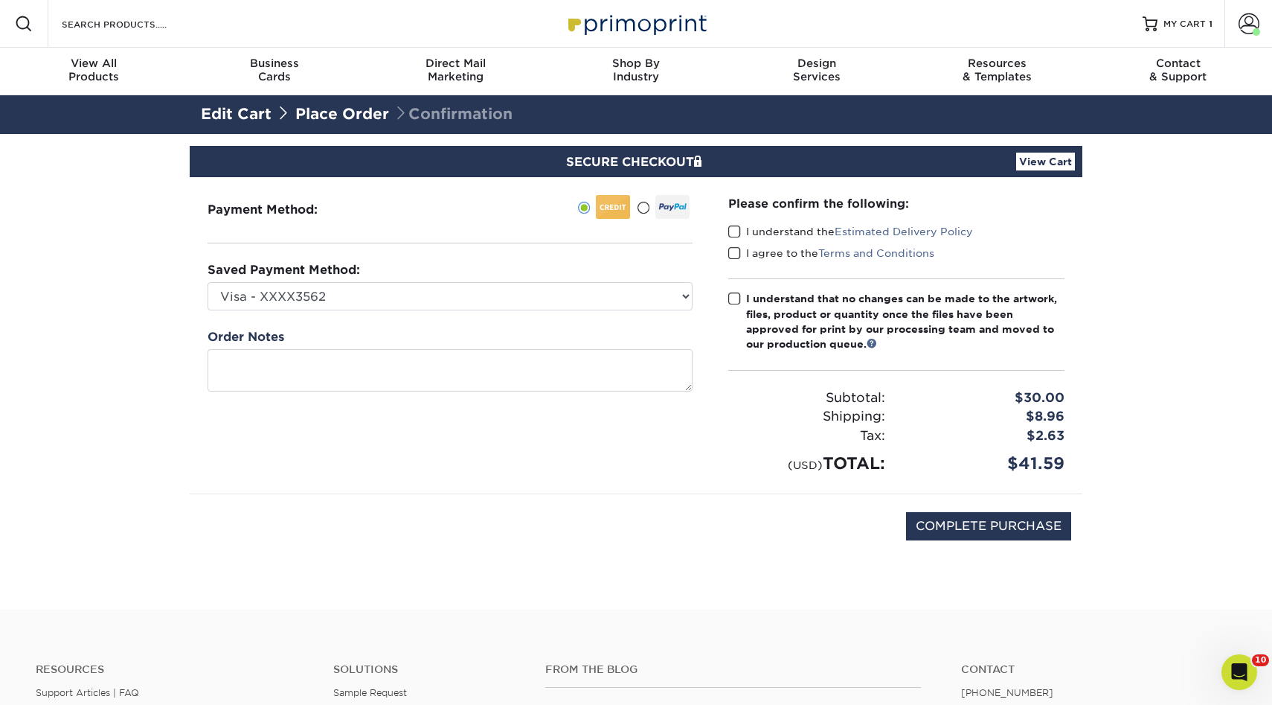
click at [728, 231] on div "Please confirm the following: I understand the Estimated Delivery Policy I agre…" at bounding box center [897, 335] width 372 height 316
click at [731, 232] on span at bounding box center [734, 232] width 13 height 14
click at [0, 0] on input "I understand the Estimated Delivery Policy" at bounding box center [0, 0] width 0 height 0
click at [732, 248] on span at bounding box center [734, 253] width 13 height 14
click at [0, 0] on input "I agree to the Terms and Conditions" at bounding box center [0, 0] width 0 height 0
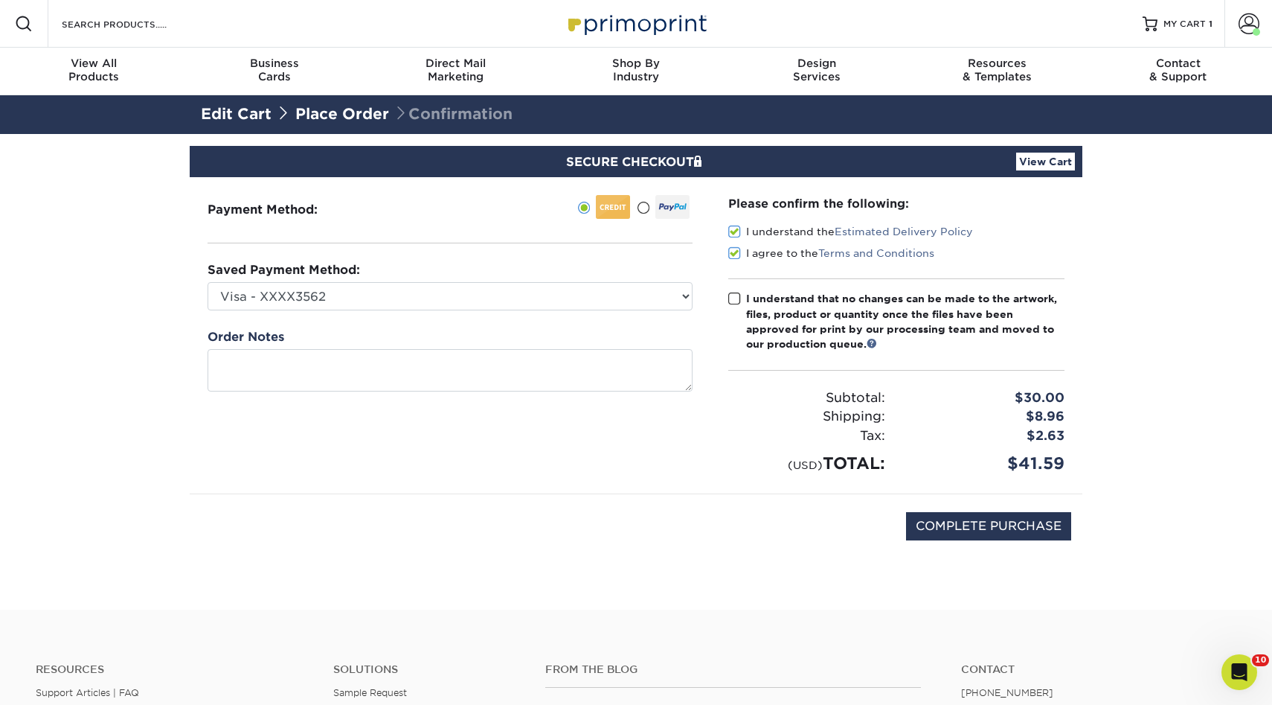
click at [734, 295] on span at bounding box center [734, 299] width 13 height 14
click at [0, 0] on input "I understand that no changes can be made to the artwork, files, product or quan…" at bounding box center [0, 0] width 0 height 0
click at [972, 525] on input "COMPLETE PURCHASE" at bounding box center [988, 526] width 165 height 28
type input "PROCESSING, PLEASE WAIT..."
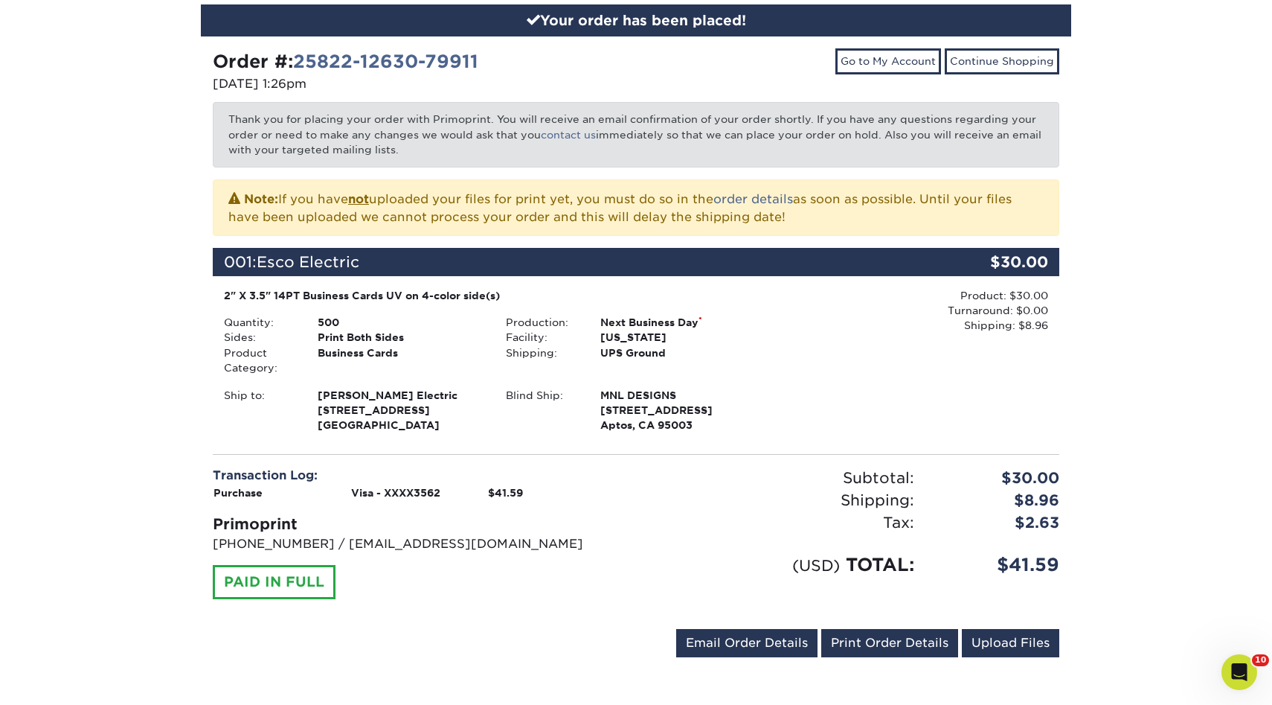
scroll to position [174, 0]
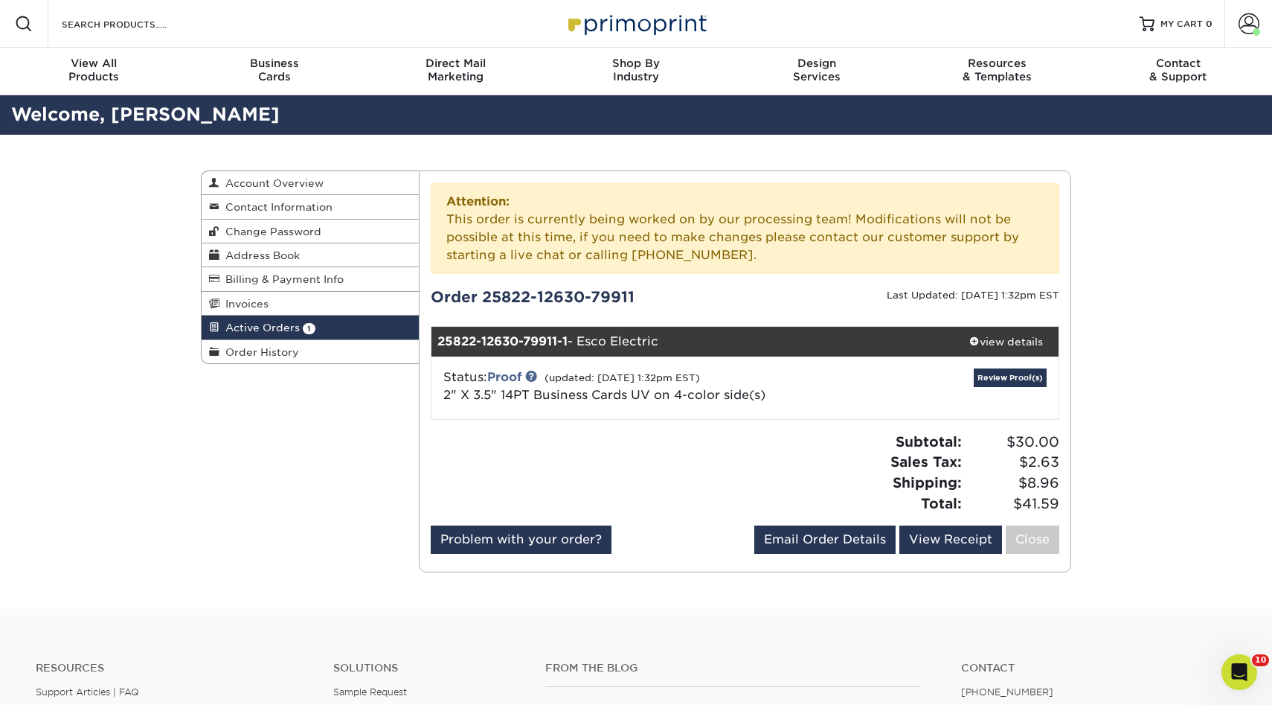
click at [999, 387] on div "Review Proof(s)" at bounding box center [953, 387] width 208 height 39
click at [999, 376] on link "Review Proof(s)" at bounding box center [1010, 377] width 73 height 19
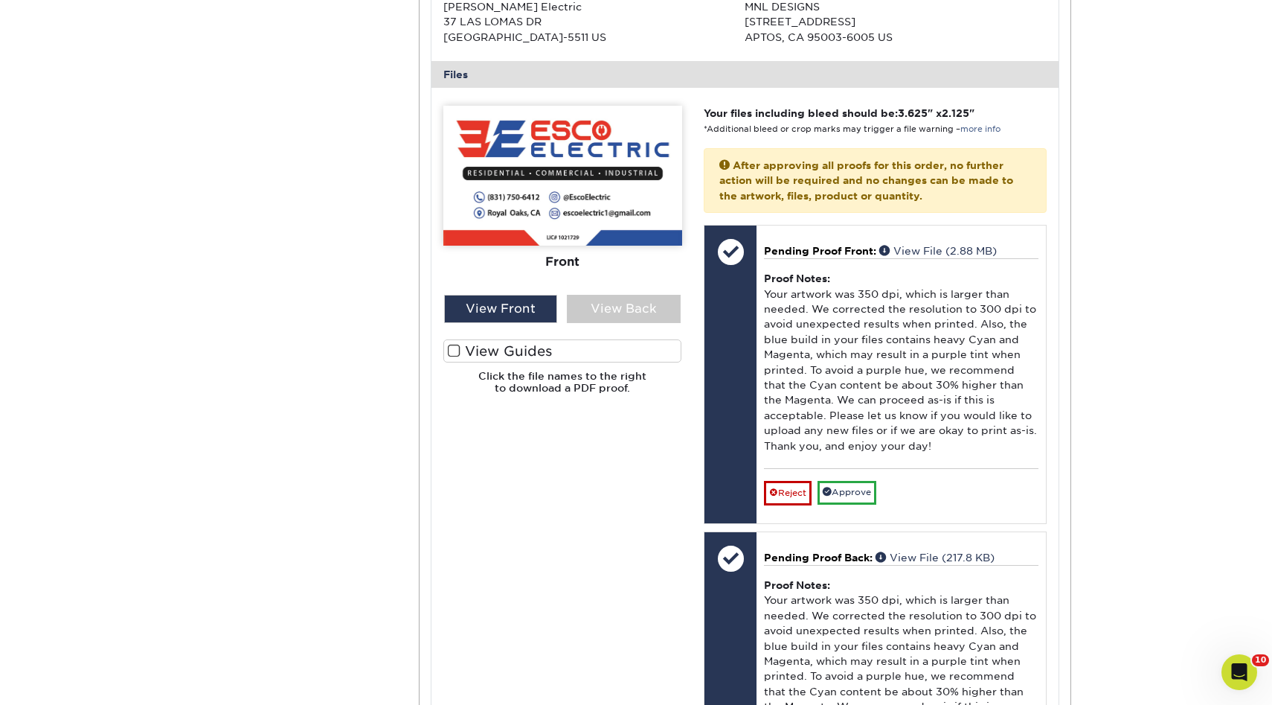
scroll to position [641, 0]
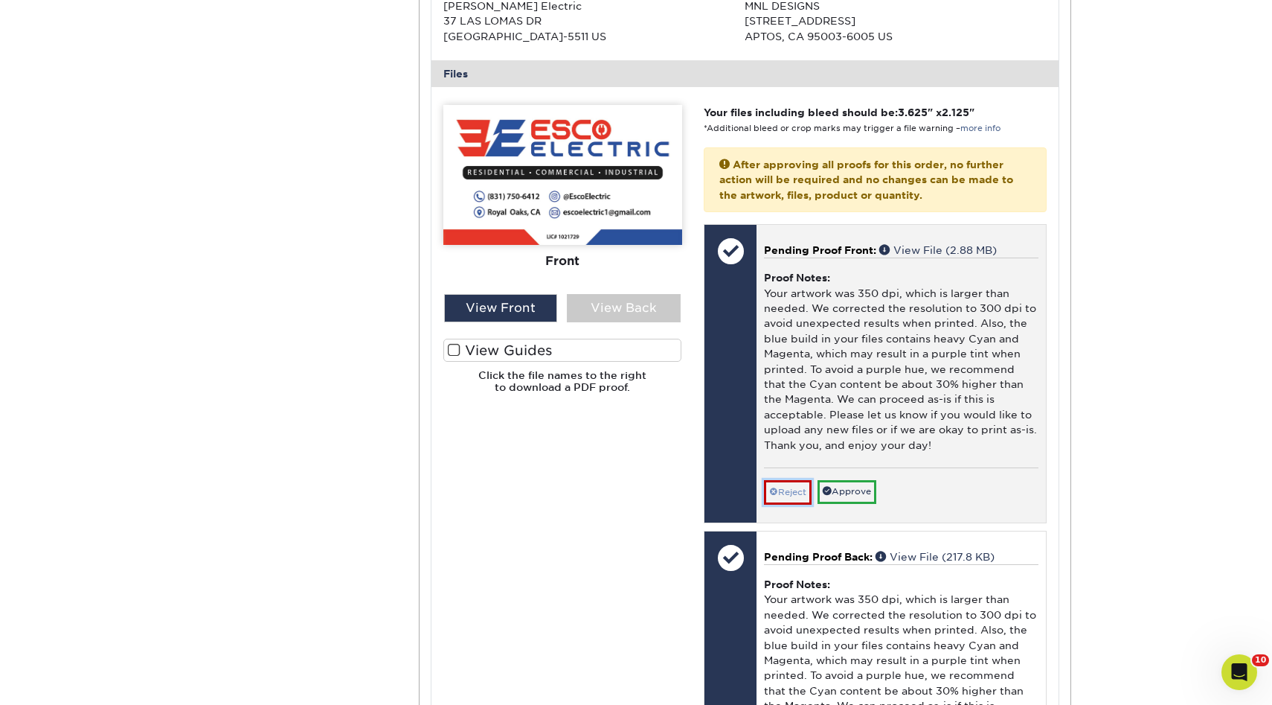
click at [792, 490] on link "Reject" at bounding box center [788, 492] width 48 height 24
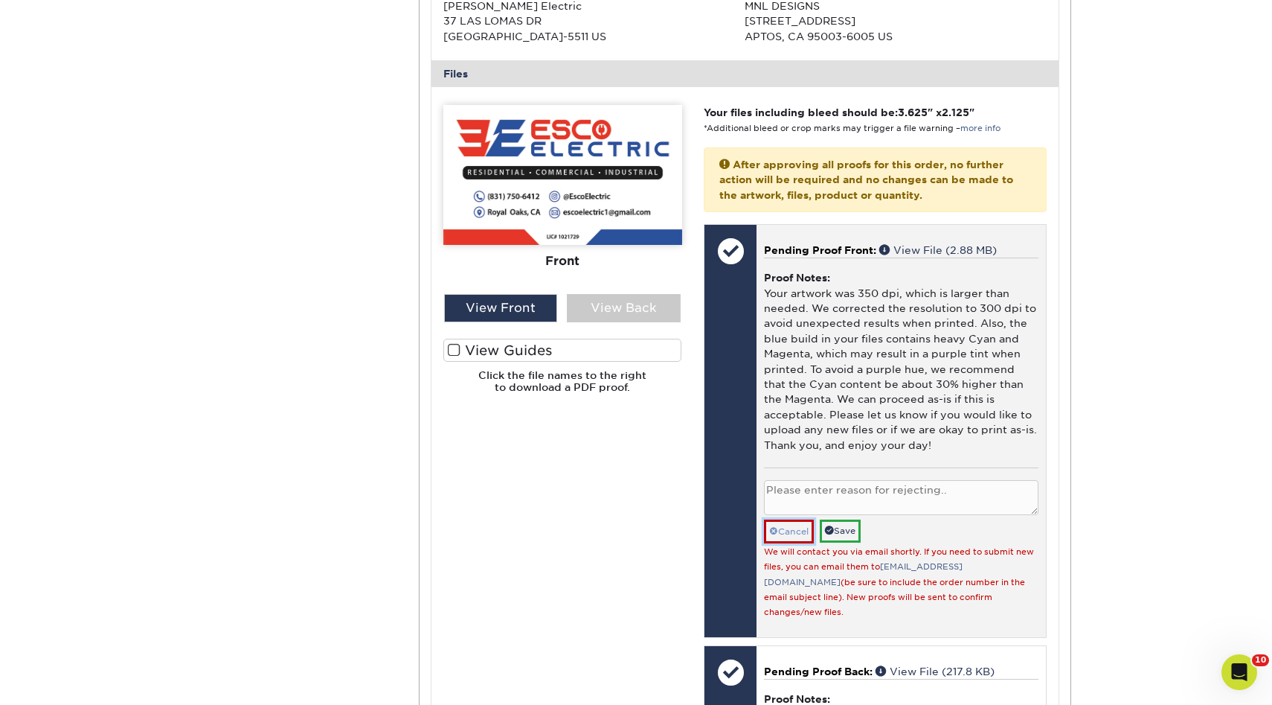
click at [789, 528] on link "Cancel" at bounding box center [789, 531] width 50 height 24
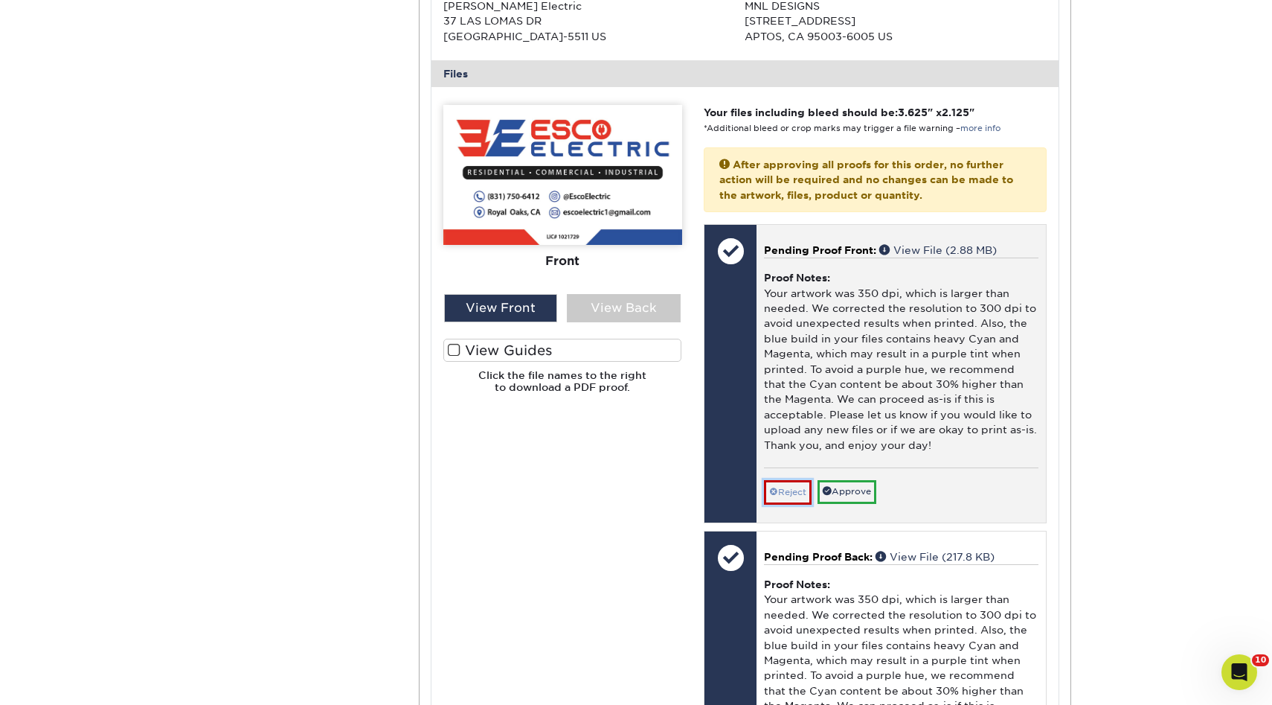
click at [795, 499] on link "Reject" at bounding box center [788, 492] width 48 height 24
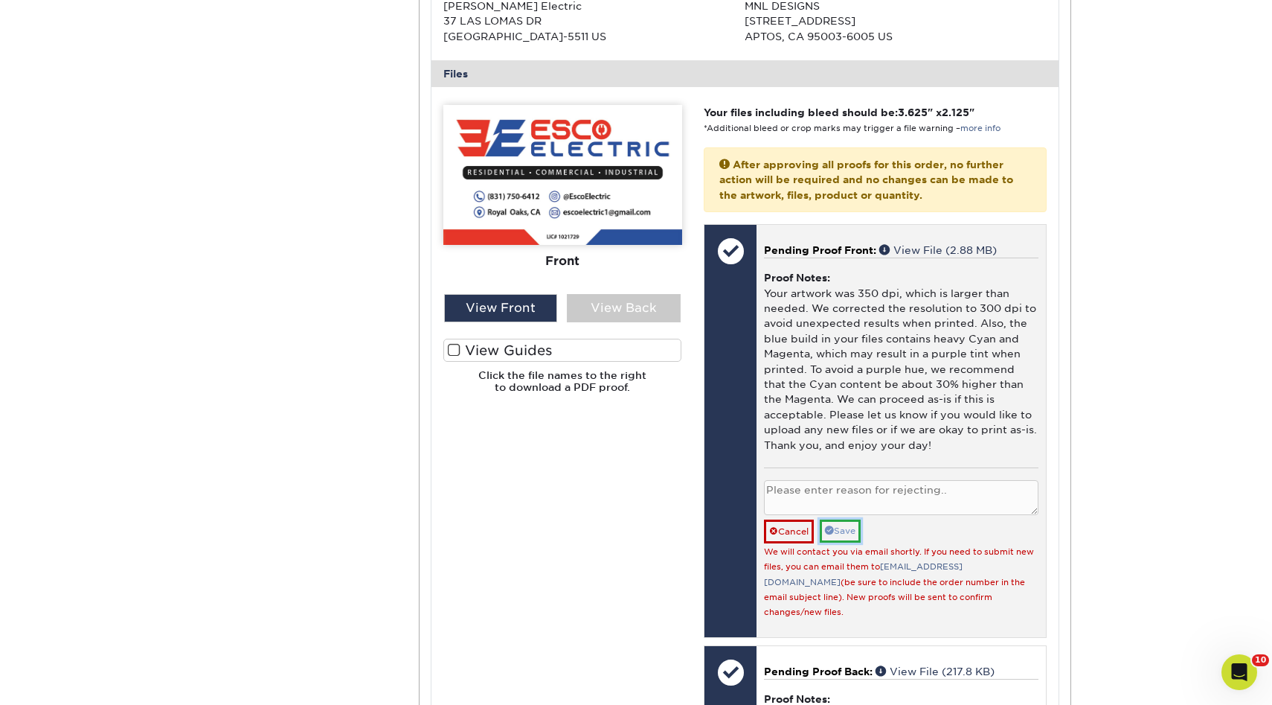
click at [851, 536] on link "Save" at bounding box center [840, 530] width 41 height 23
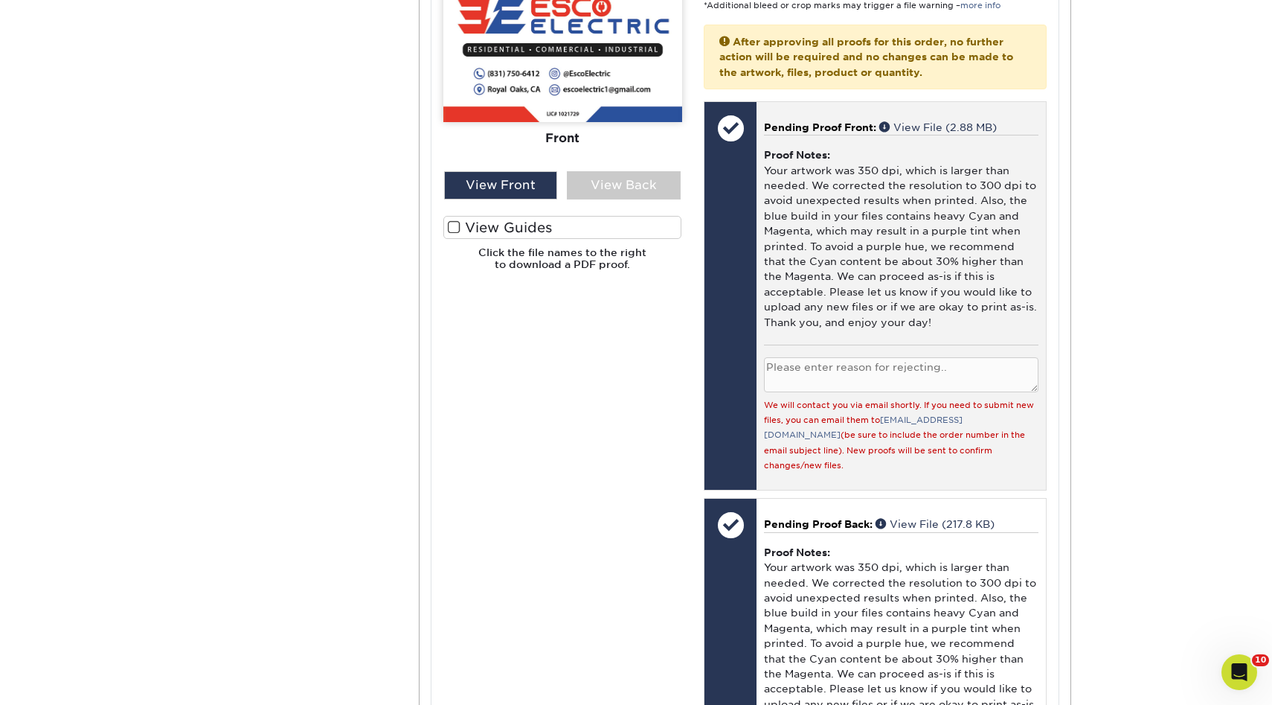
scroll to position [873, 0]
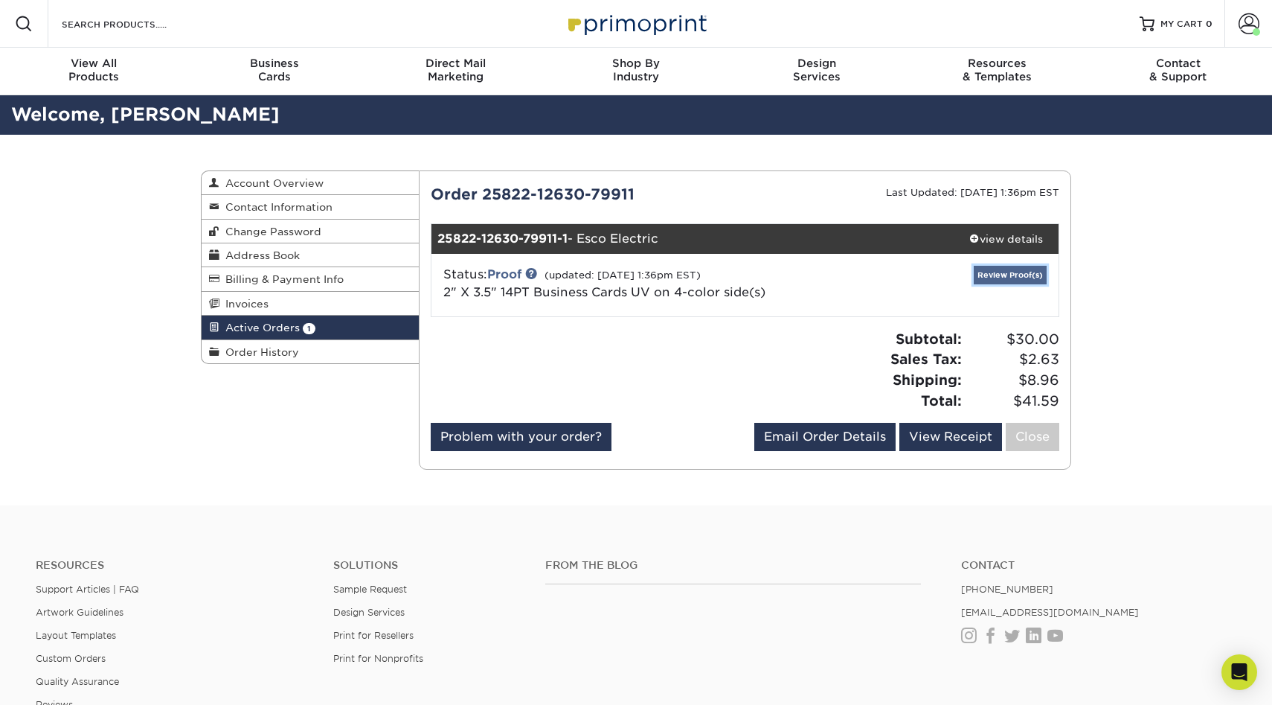
click at [1010, 278] on link "Review Proof(s)" at bounding box center [1010, 275] width 73 height 19
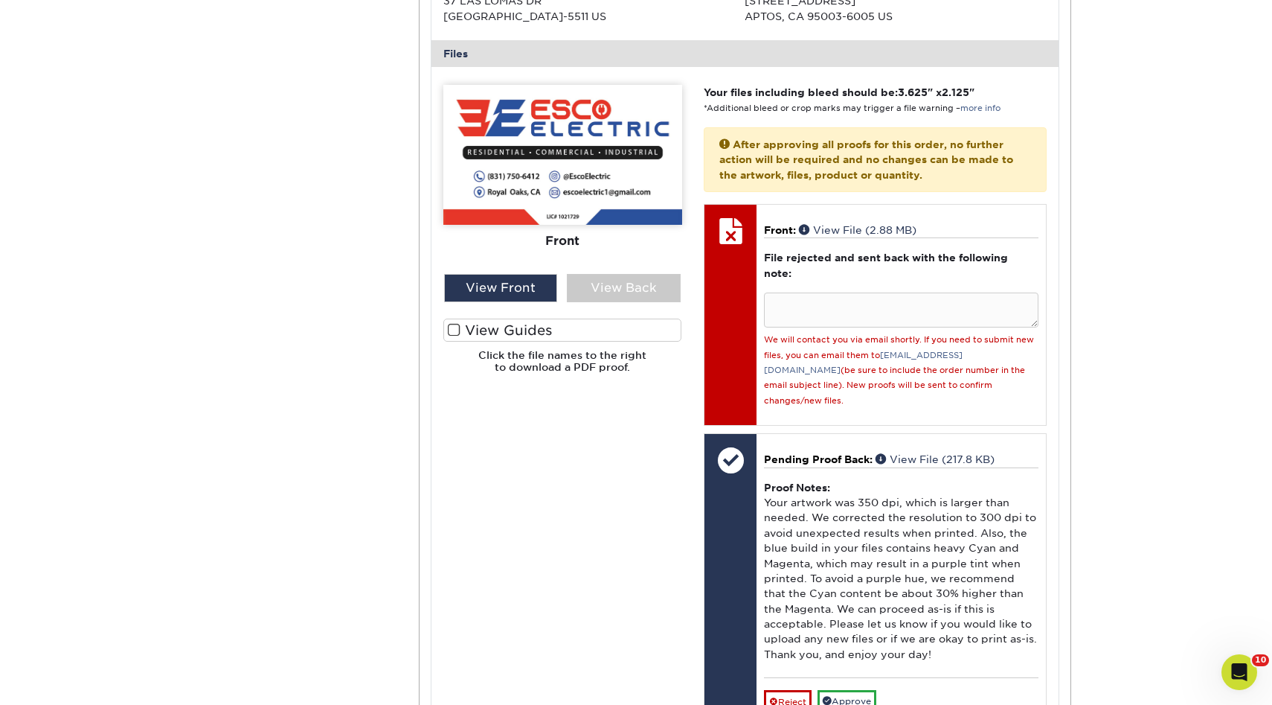
scroll to position [606, 0]
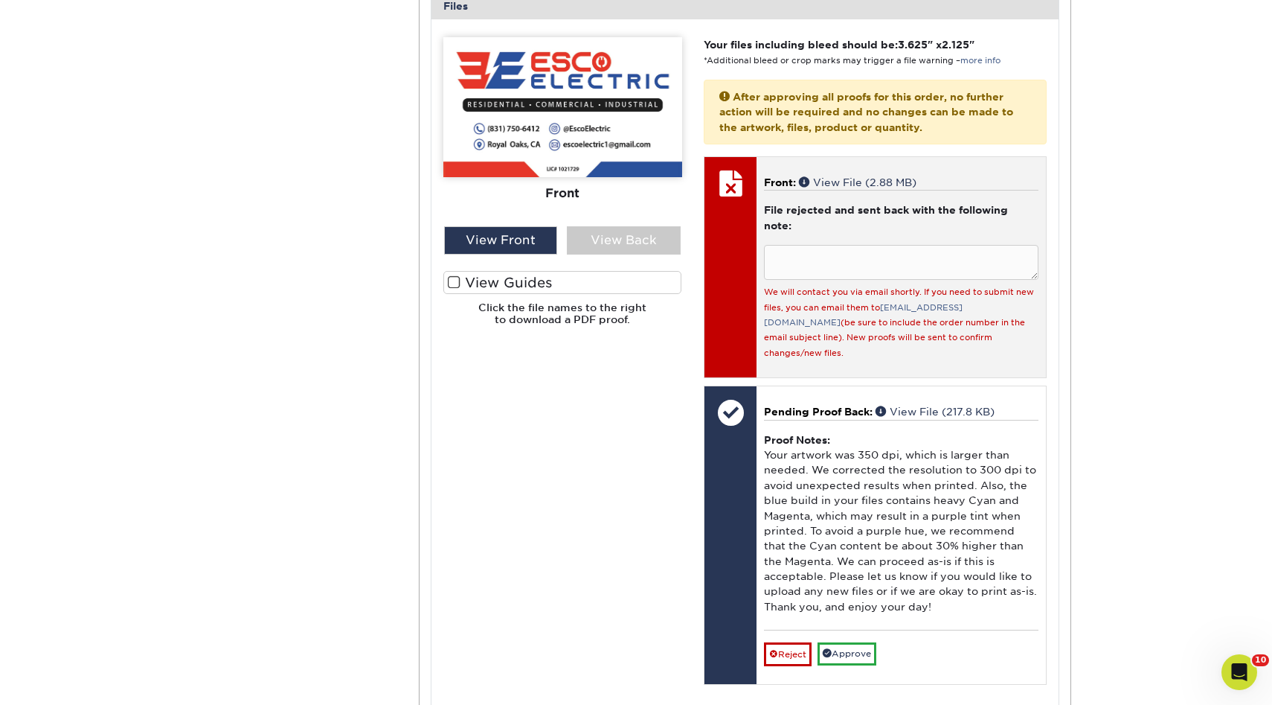
click at [887, 283] on div "File rejected and sent back with the following note: We will contact you via em…" at bounding box center [901, 280] width 275 height 157
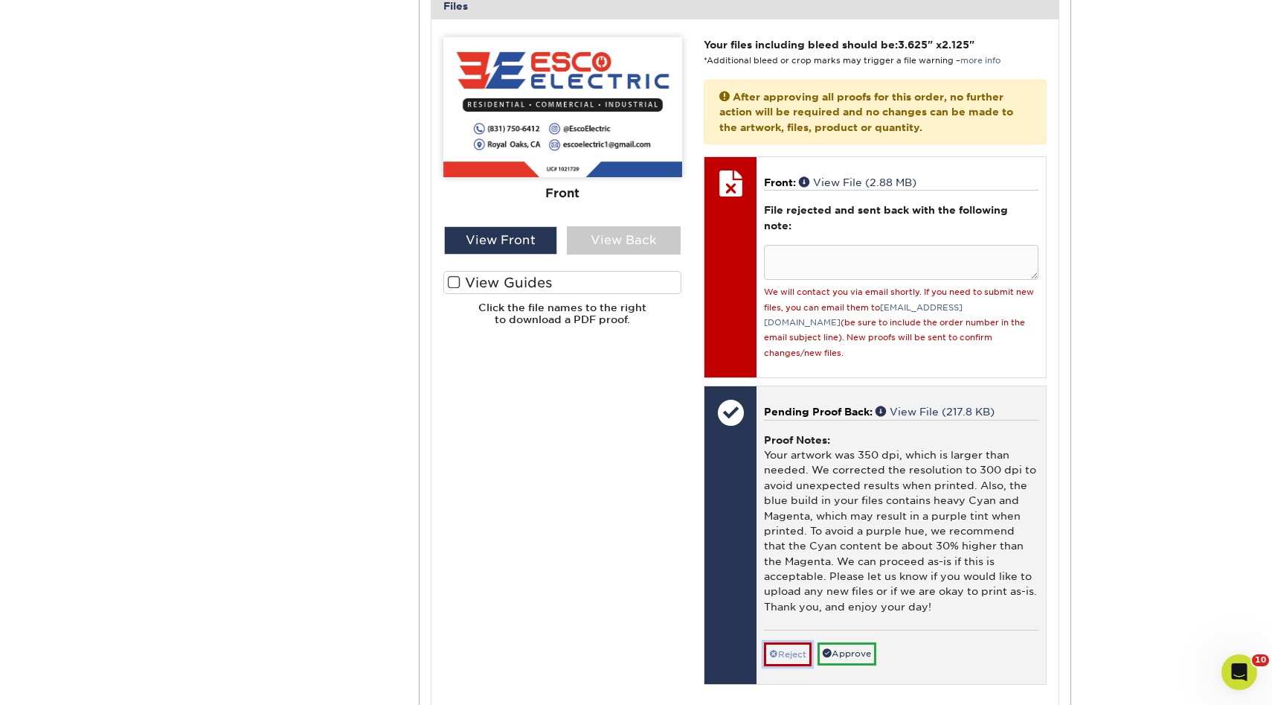
click at [804, 642] on link "Reject" at bounding box center [788, 654] width 48 height 24
click at [798, 681] on link "Cancel" at bounding box center [789, 693] width 50 height 24
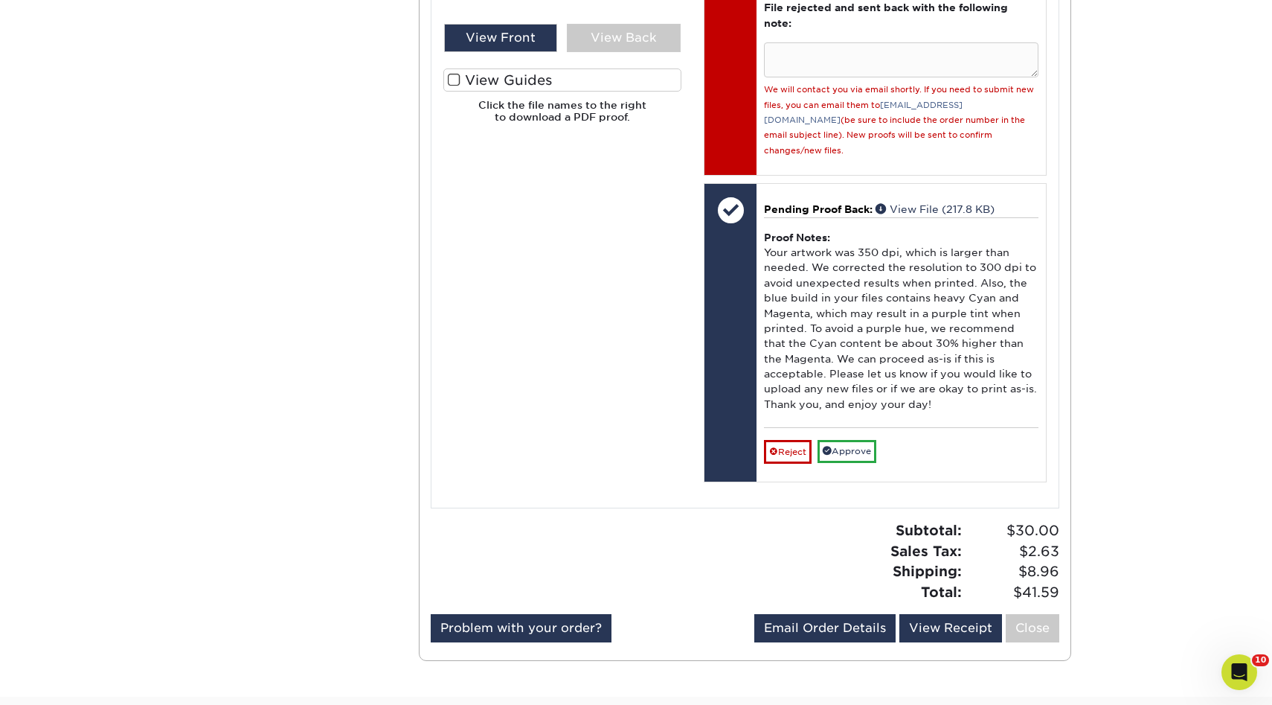
scroll to position [0, 0]
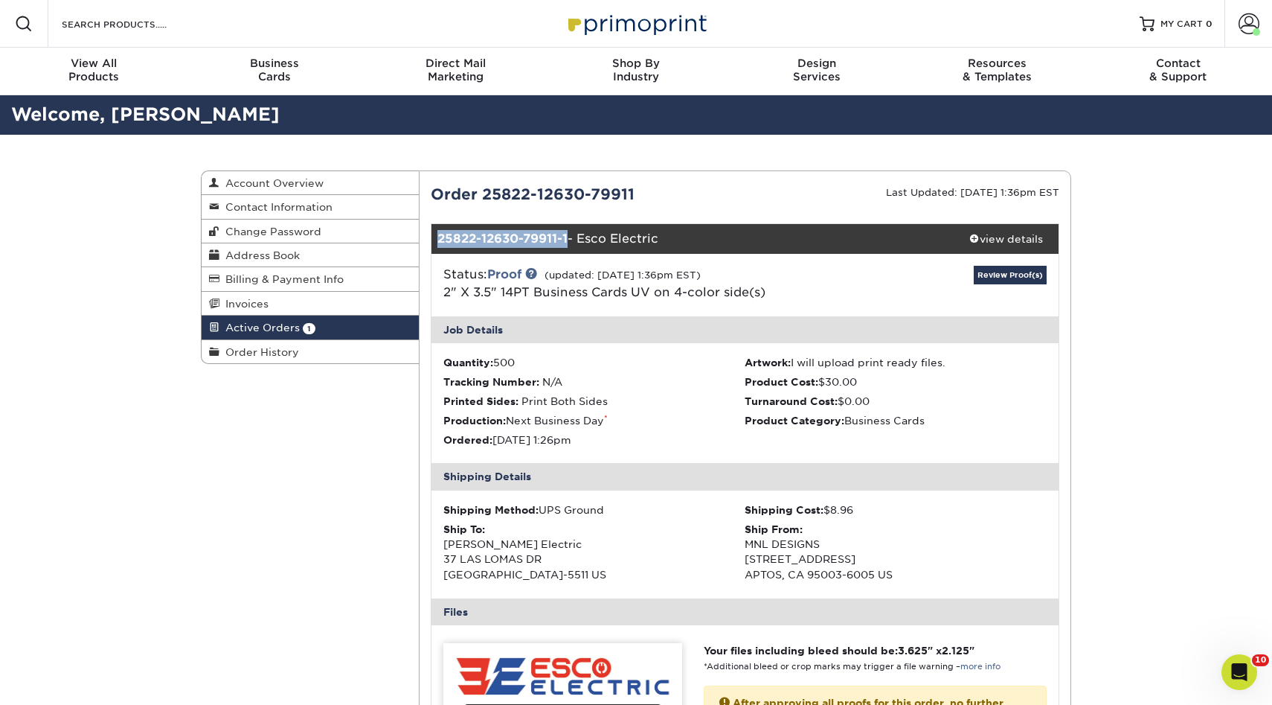
drag, startPoint x: 436, startPoint y: 240, endPoint x: 569, endPoint y: 243, distance: 132.5
click at [569, 243] on div "25822-12630-79911-1 - Esco Electric" at bounding box center [693, 239] width 523 height 30
copy strong "25822-12630-79911-1"
click at [1242, 679] on div "Open Intercom Messenger" at bounding box center [1237, 669] width 49 height 49
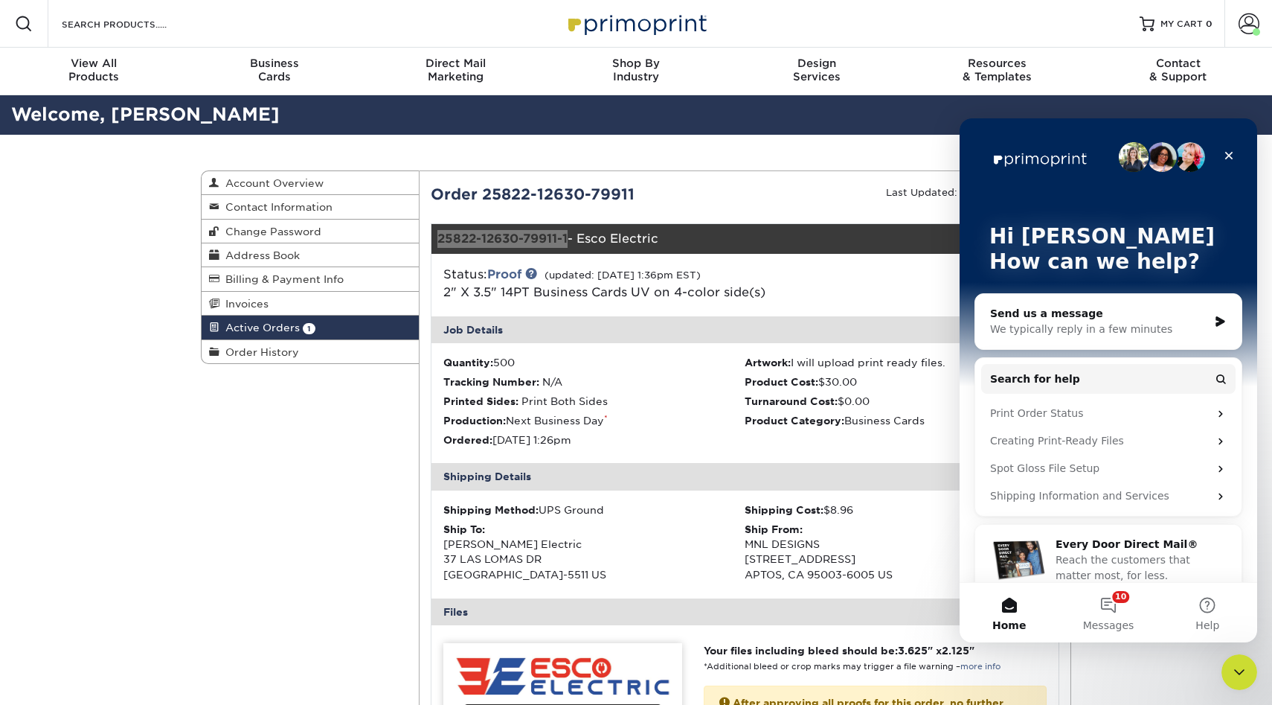
click at [1058, 323] on div "We typically reply in a few minutes" at bounding box center [1099, 329] width 218 height 16
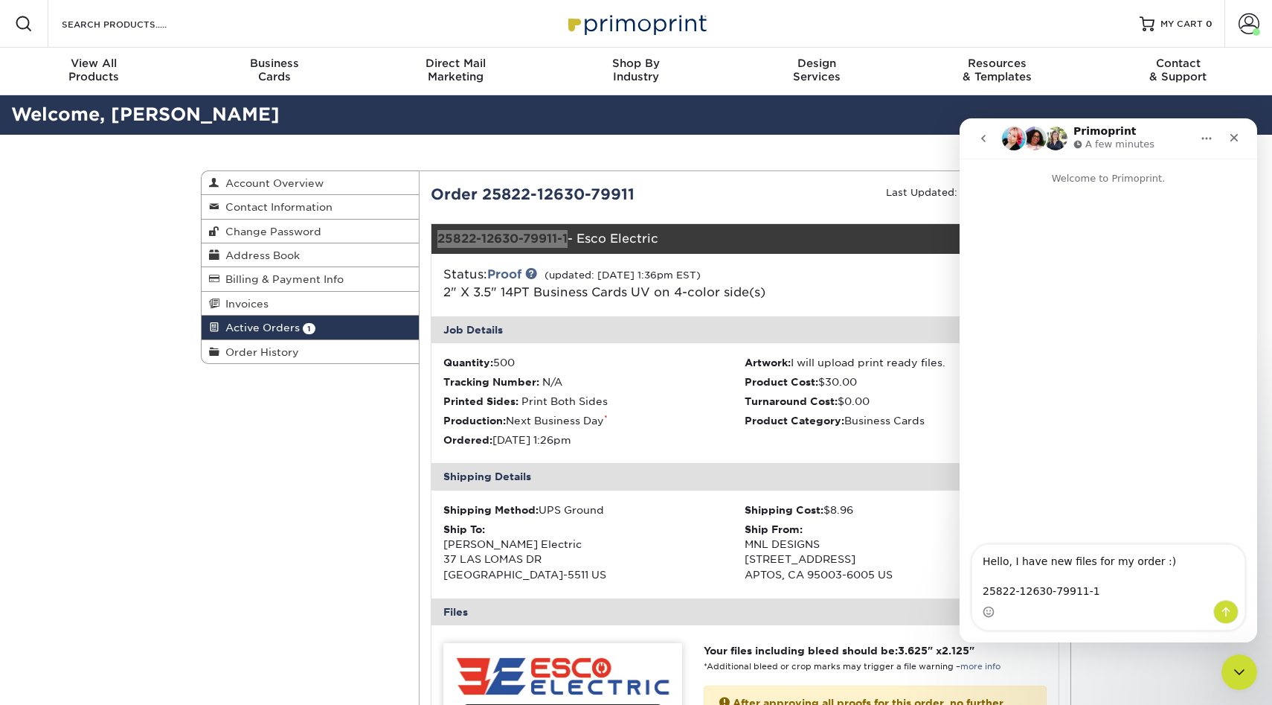
type textarea "Hello, I have new files for my order :) 25822-12630-79911-1"
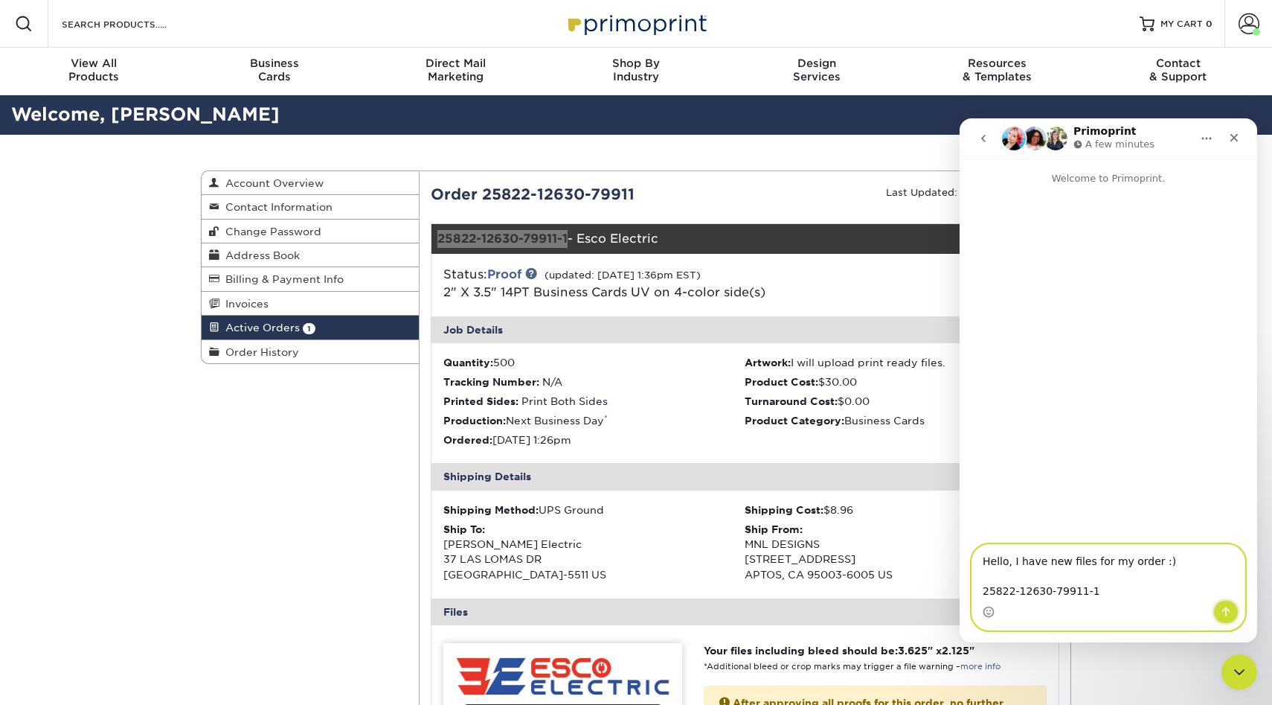
click at [1230, 613] on icon "Send a message…" at bounding box center [1226, 612] width 12 height 12
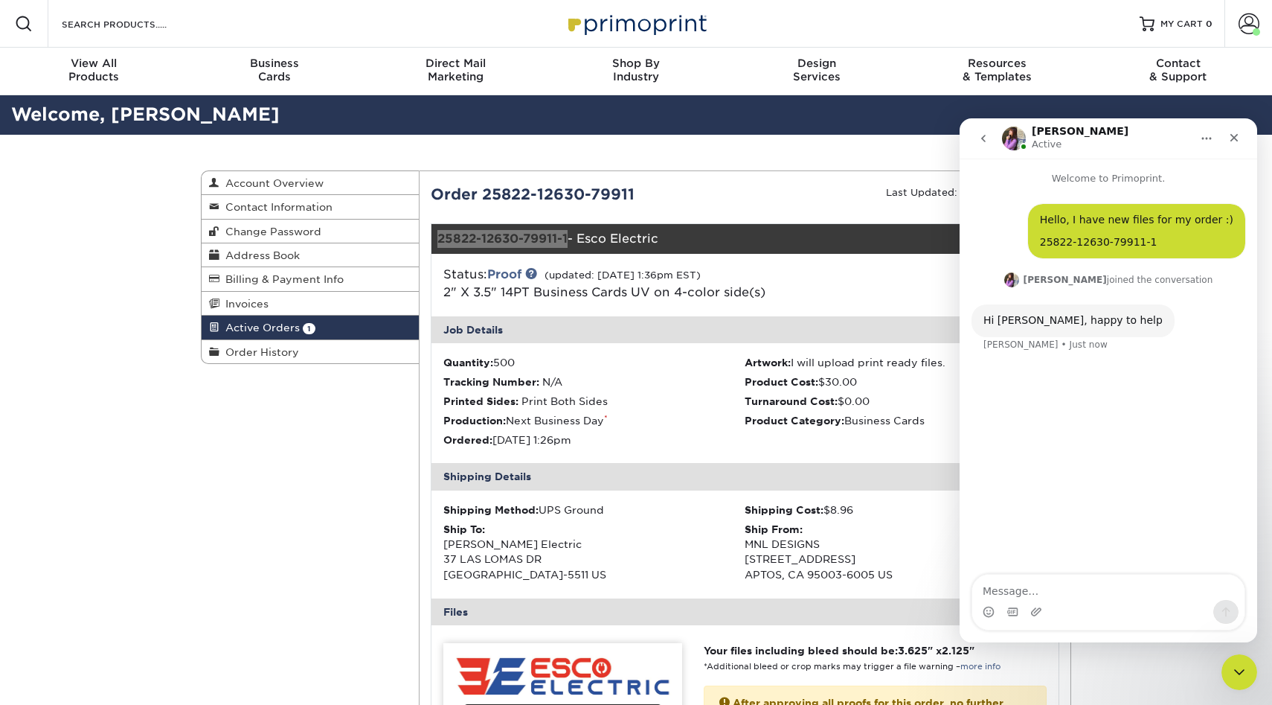
click at [1063, 592] on textarea "Message…" at bounding box center [1109, 586] width 272 height 25
type textarea "hi [PERSON_NAME]"
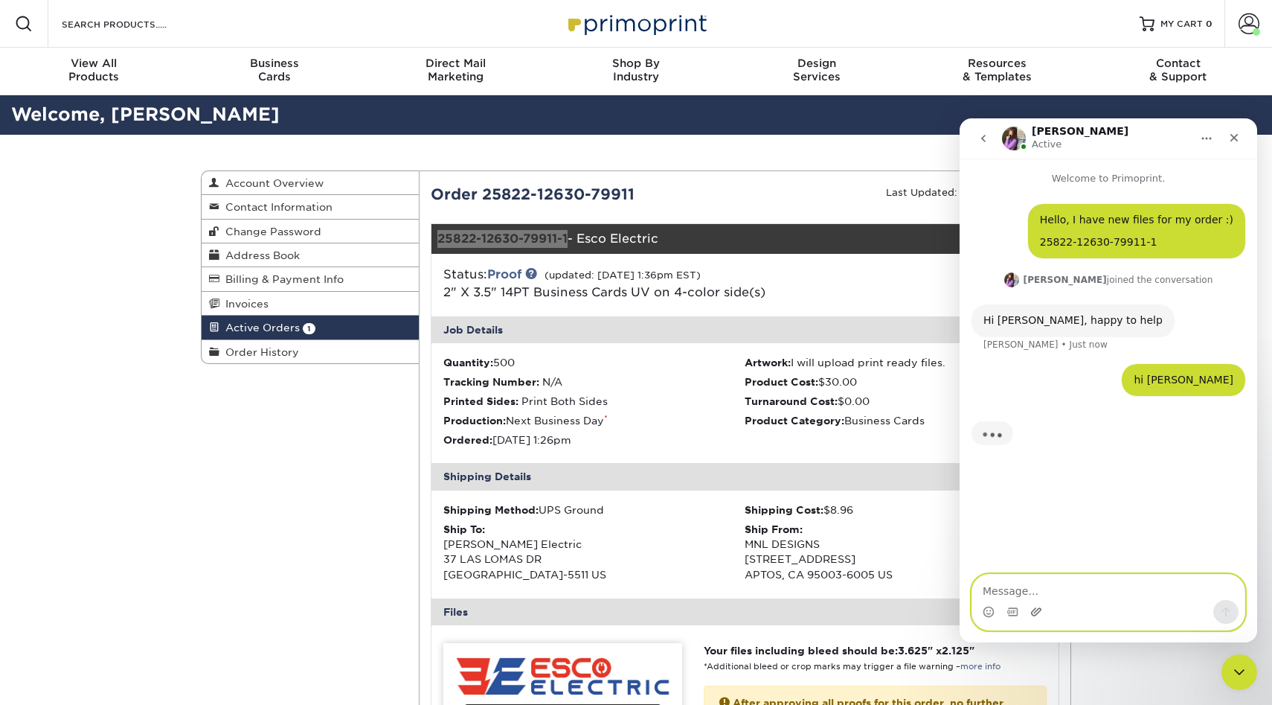
click at [1036, 609] on icon "Upload attachment" at bounding box center [1037, 612] width 12 height 12
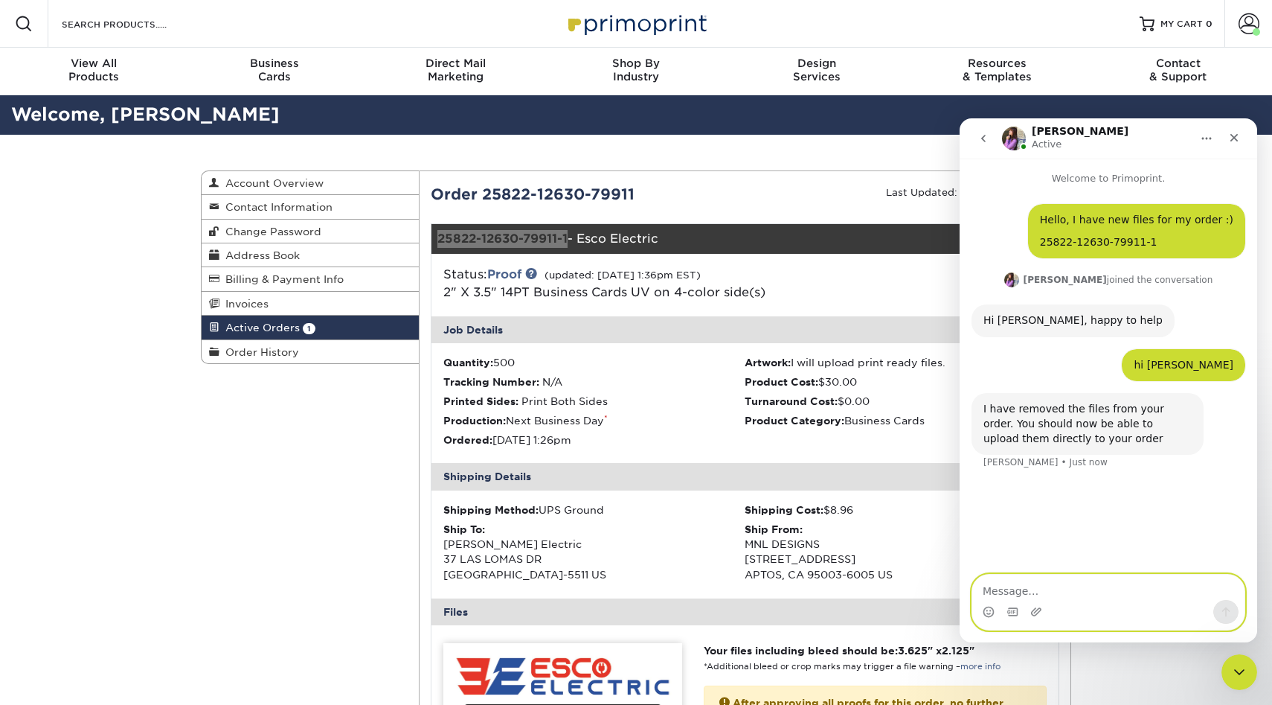
click at [1060, 595] on textarea "Message…" at bounding box center [1109, 586] width 272 height 25
type textarea "awesome, thank you!"
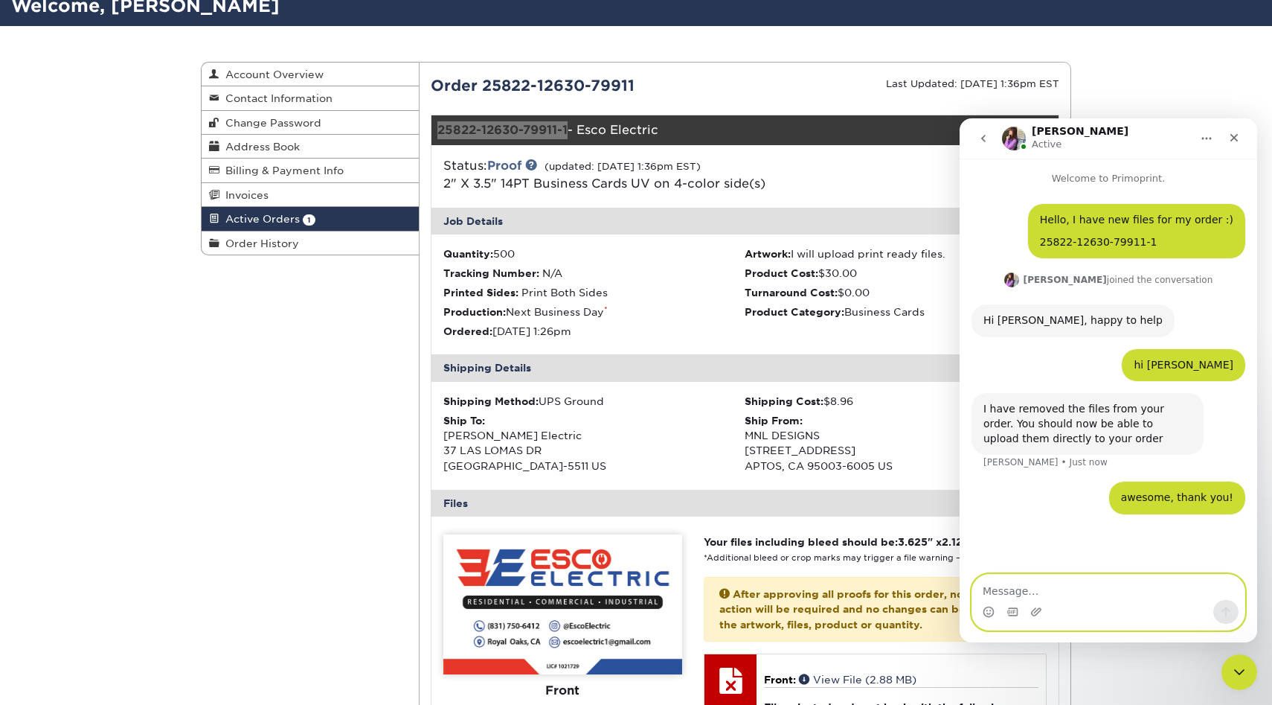
scroll to position [147, 0]
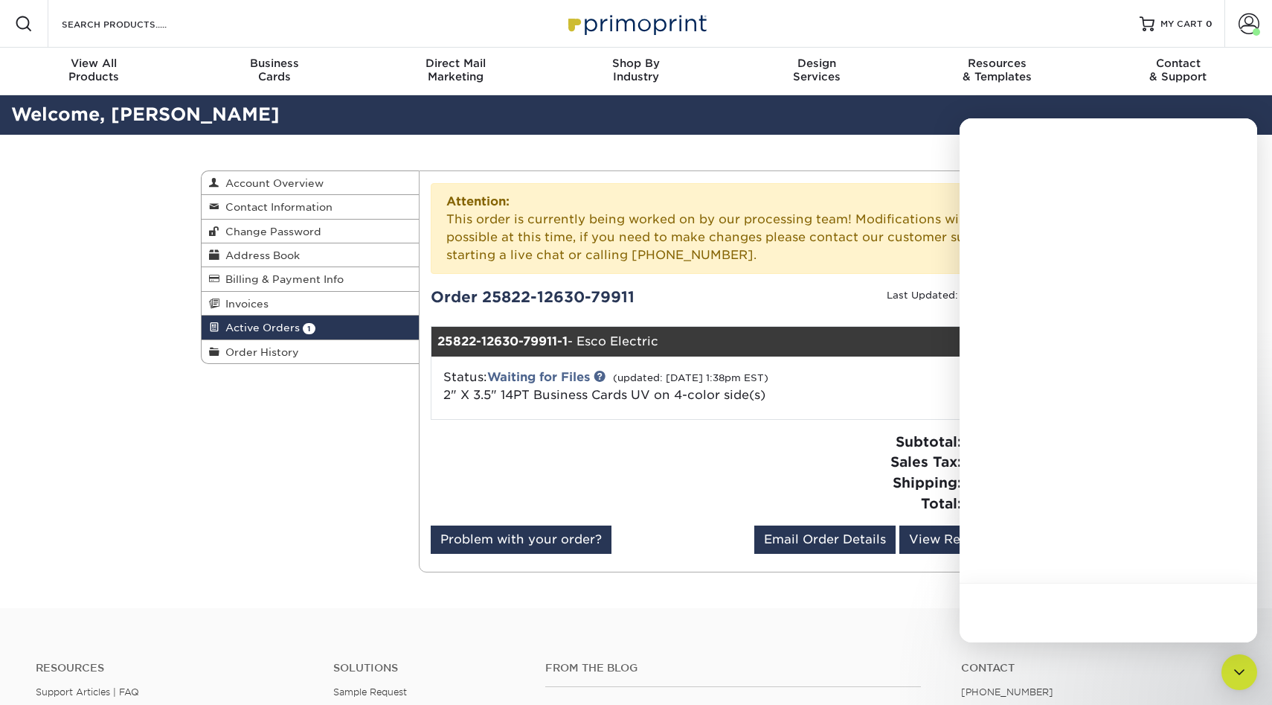
click at [980, 374] on div at bounding box center [1109, 380] width 298 height 524
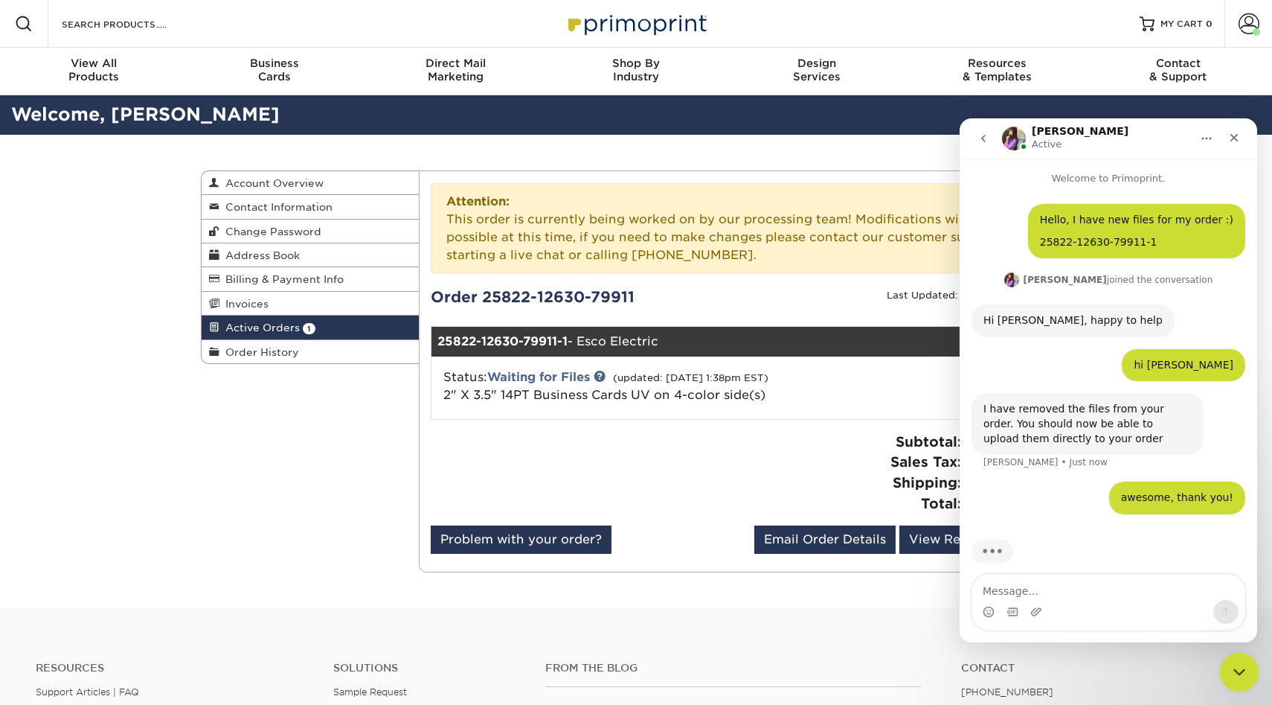
click at [1229, 658] on div "Close Intercom Messenger" at bounding box center [1238, 670] width 36 height 36
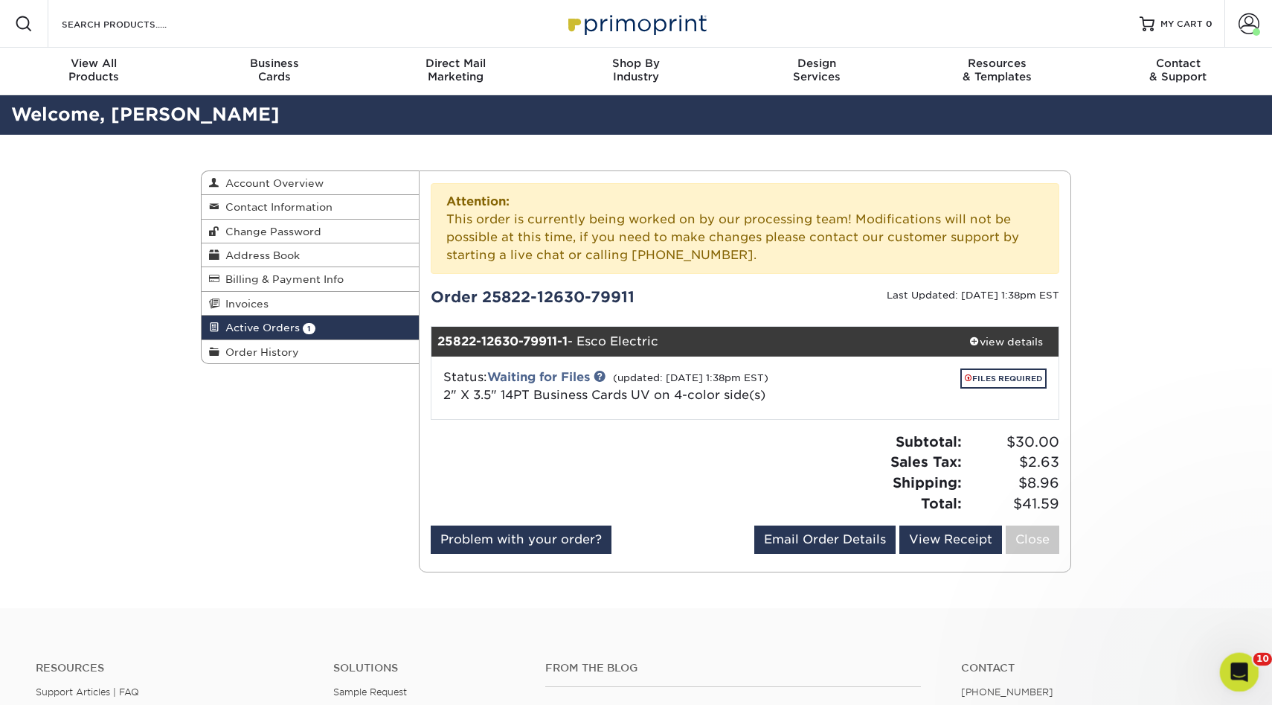
scroll to position [13, 0]
click at [1032, 382] on link "FILES REQUIRED" at bounding box center [1004, 378] width 86 height 20
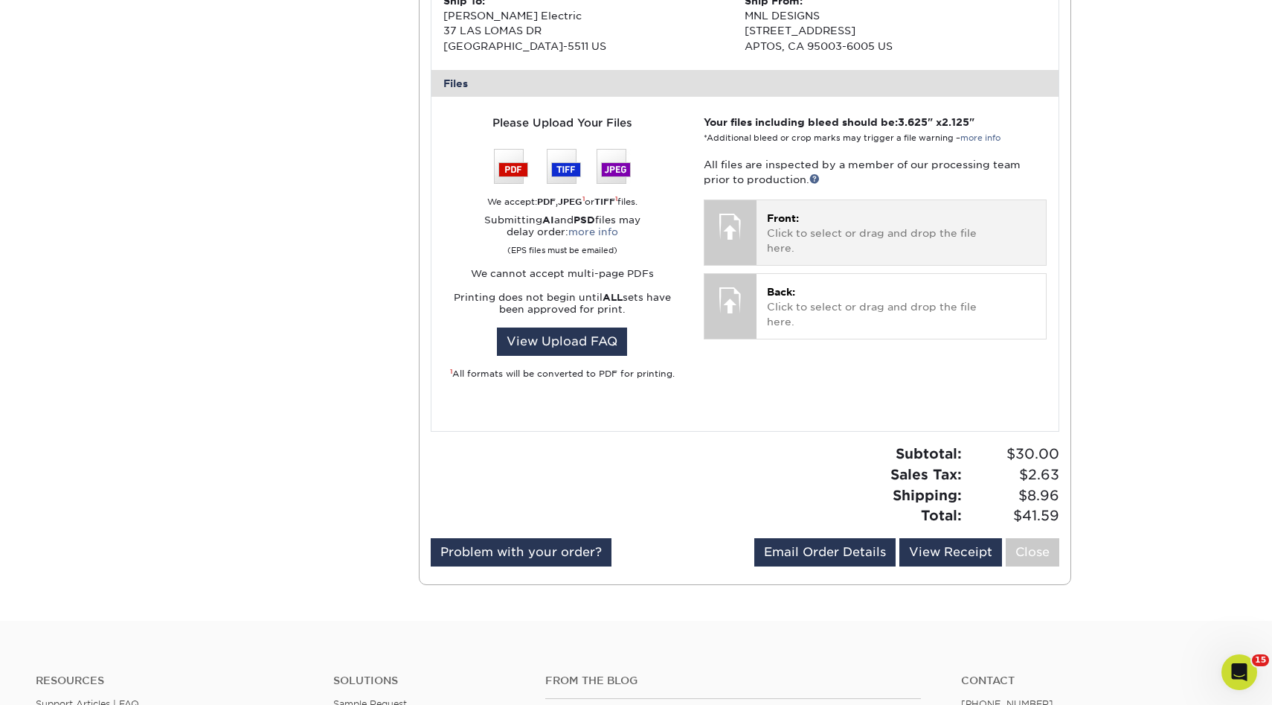
scroll to position [621, 0]
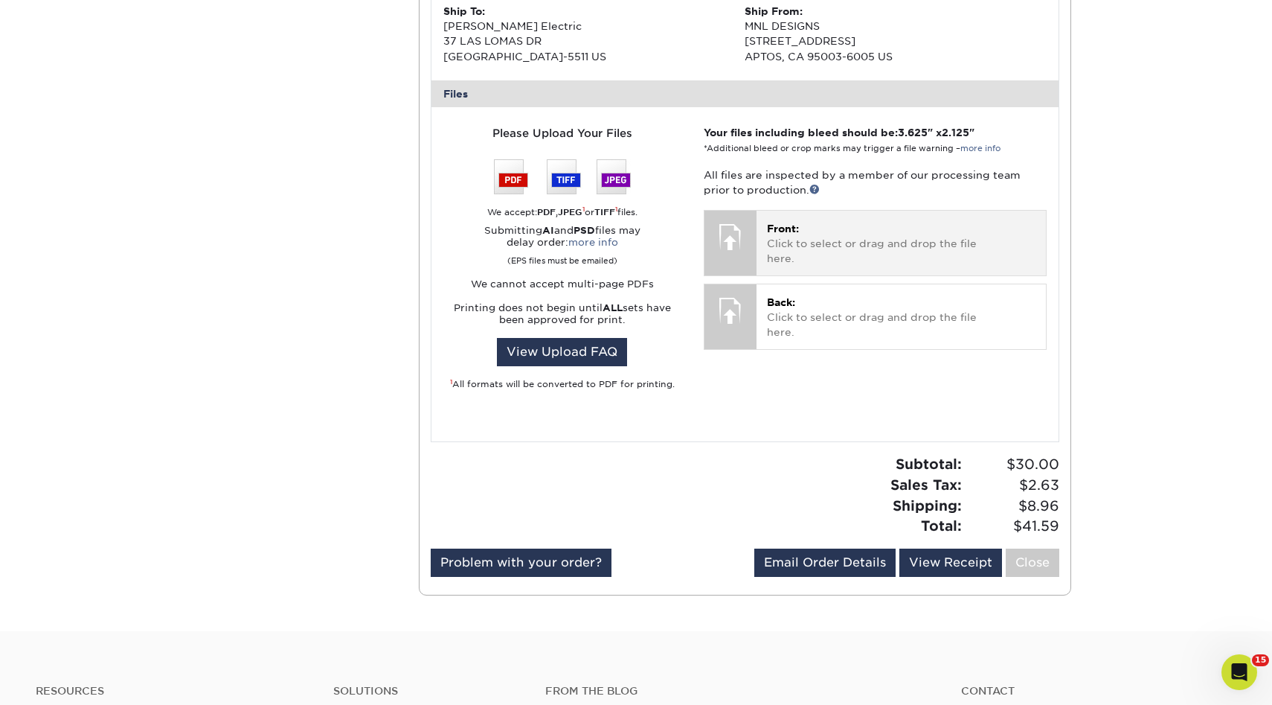
click at [852, 228] on p "Front: Click to select or drag and drop the file here." at bounding box center [901, 243] width 269 height 45
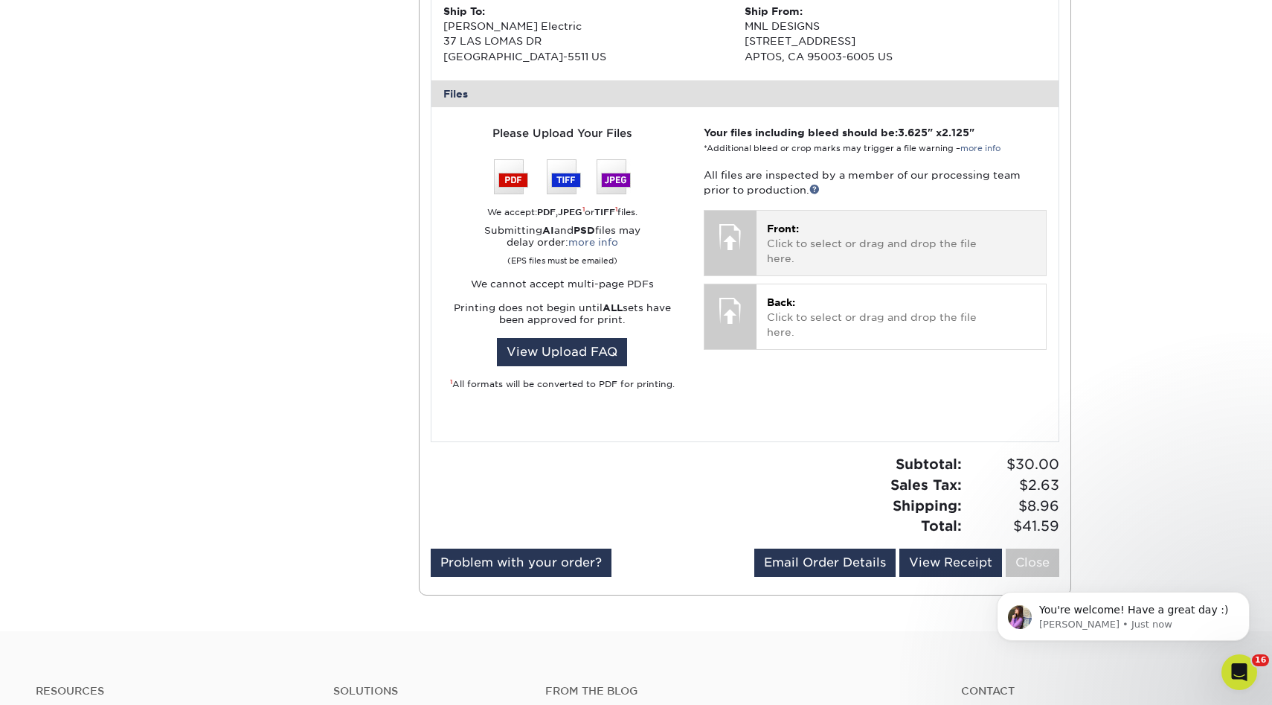
scroll to position [0, 0]
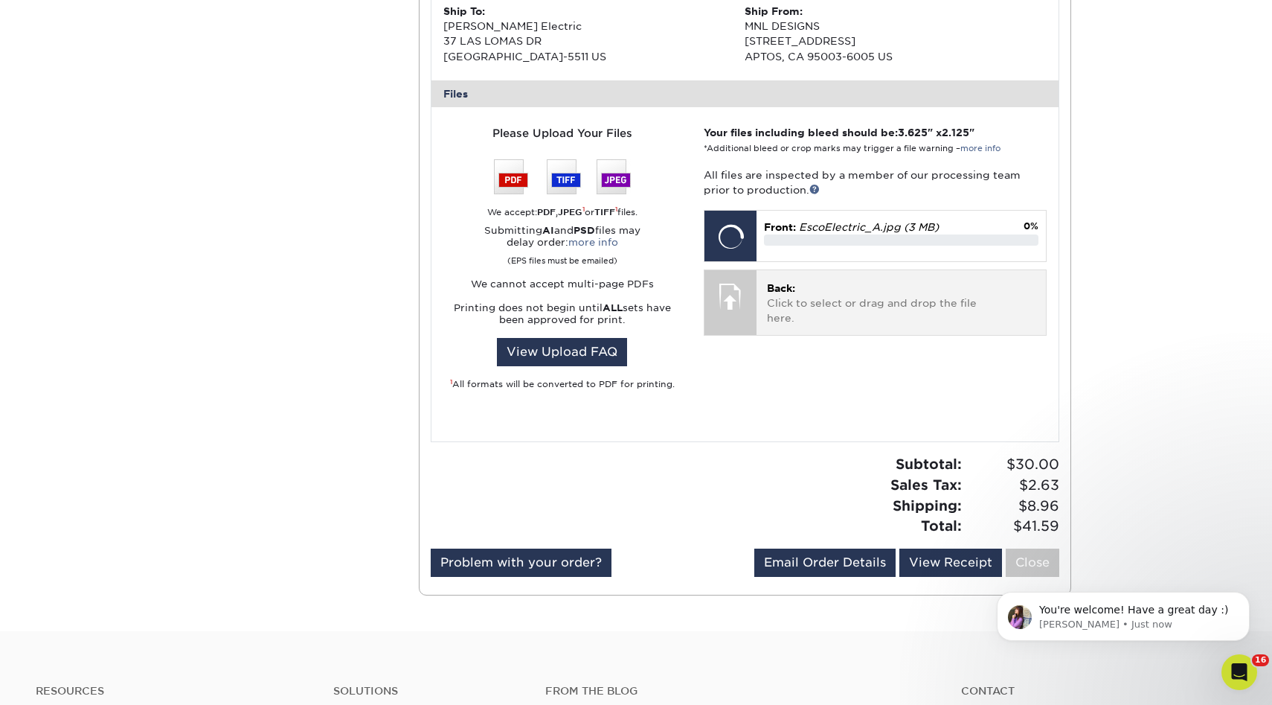
click at [815, 305] on p "Back: Click to select or drag and drop the file here." at bounding box center [901, 303] width 269 height 45
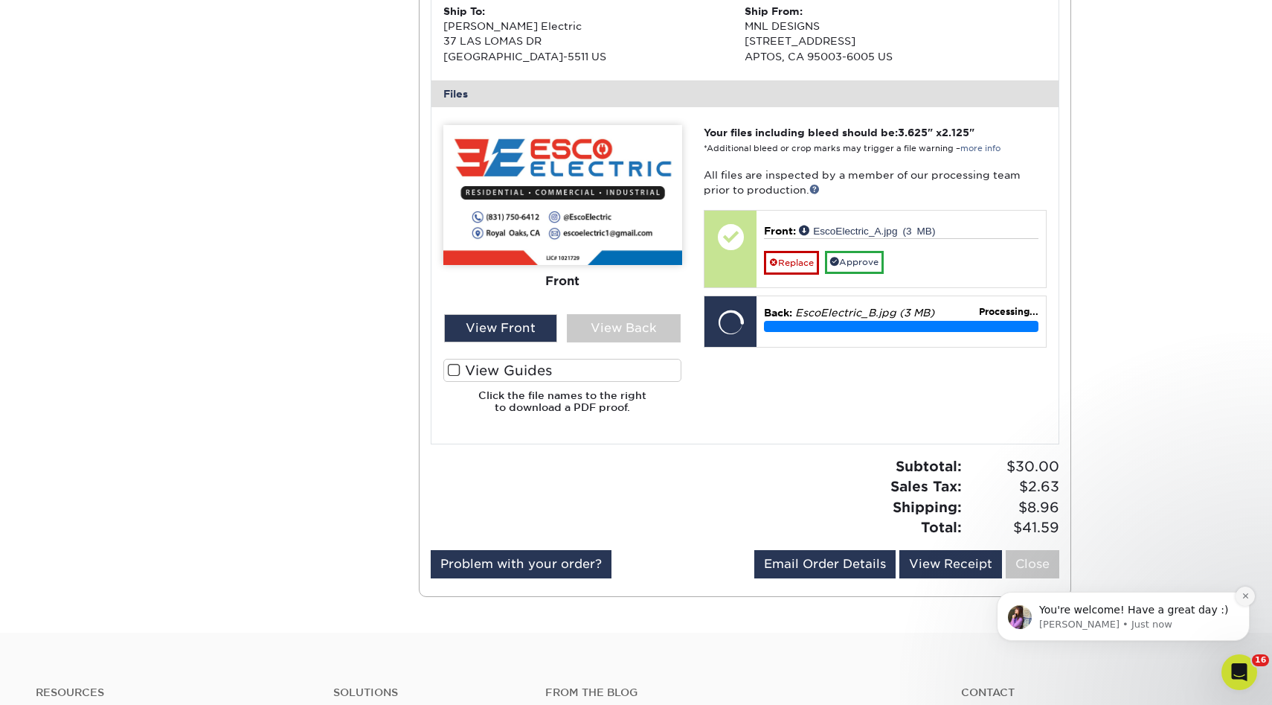
click at [1244, 598] on icon "Dismiss notification" at bounding box center [1246, 596] width 8 height 8
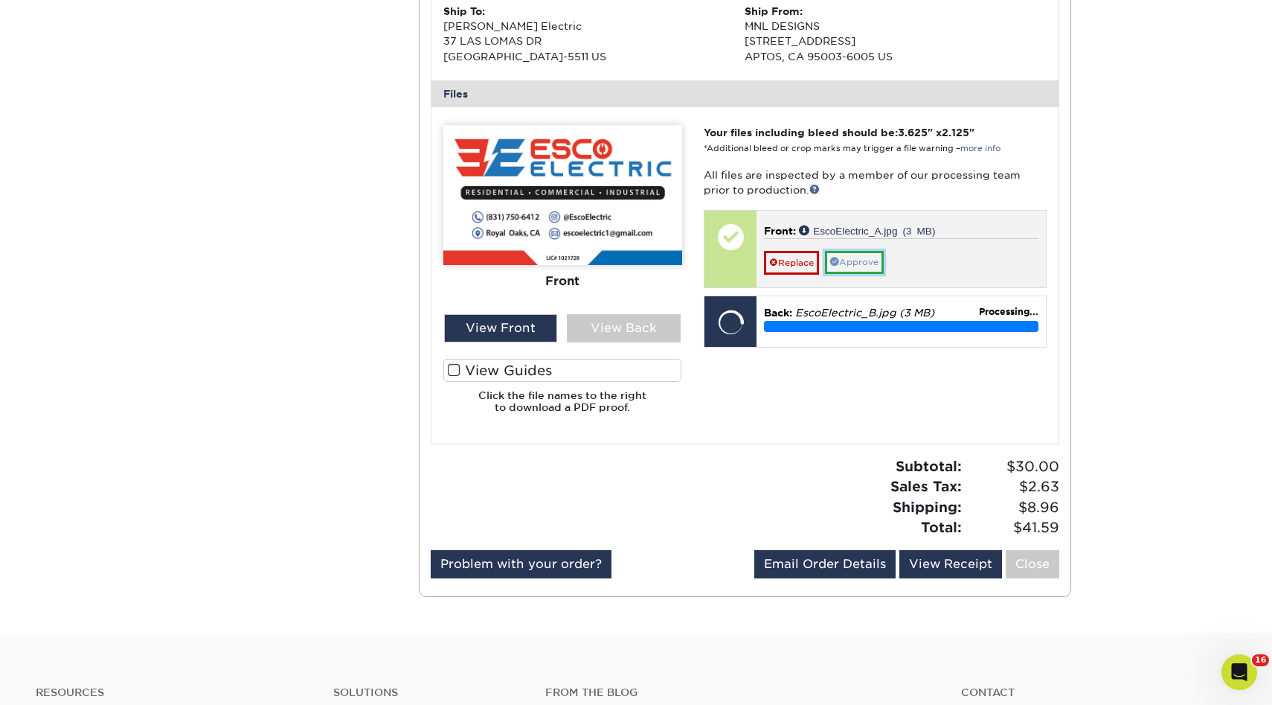
click at [876, 266] on link "Approve" at bounding box center [854, 262] width 59 height 23
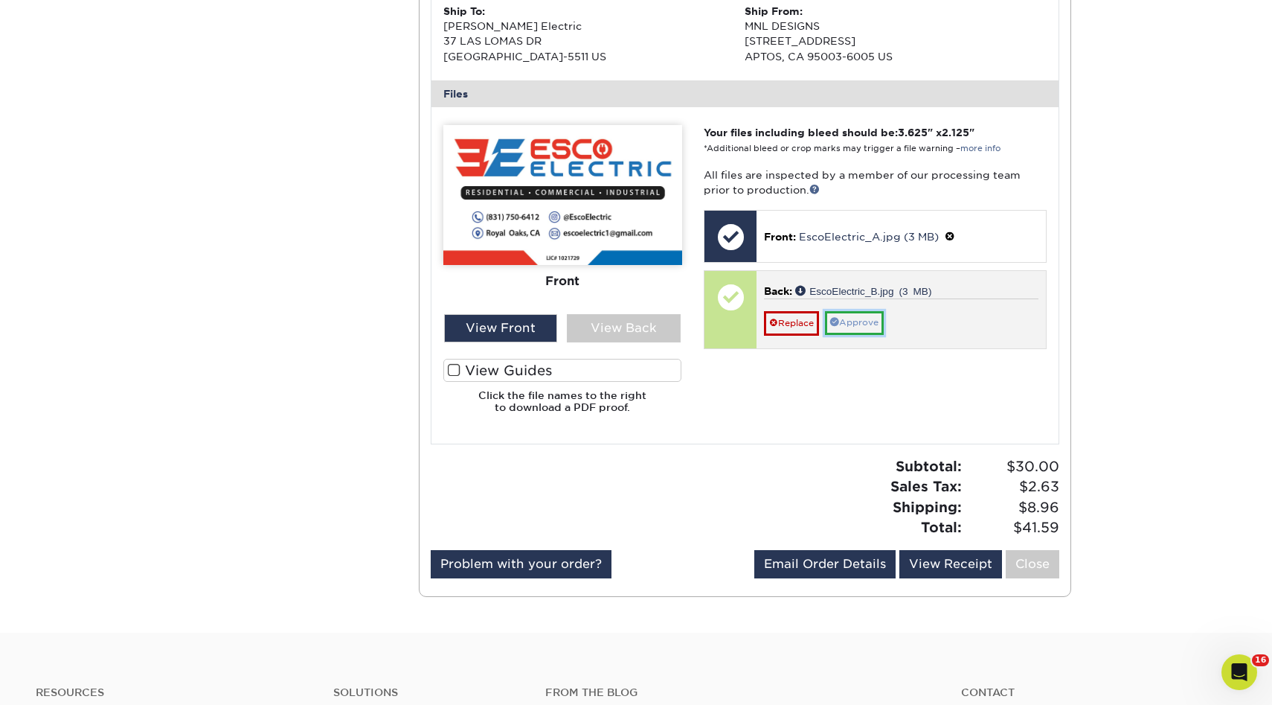
click at [880, 324] on link "Approve" at bounding box center [854, 322] width 59 height 23
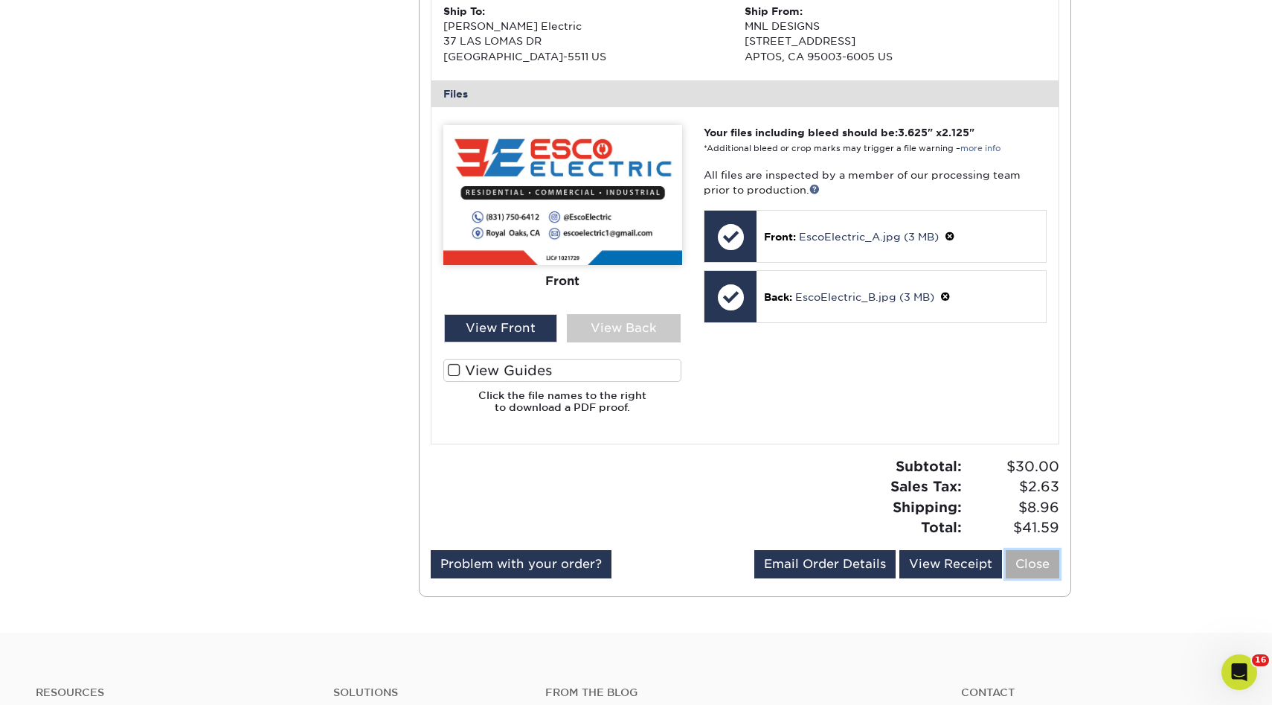
click at [1037, 564] on link "Close" at bounding box center [1033, 564] width 54 height 28
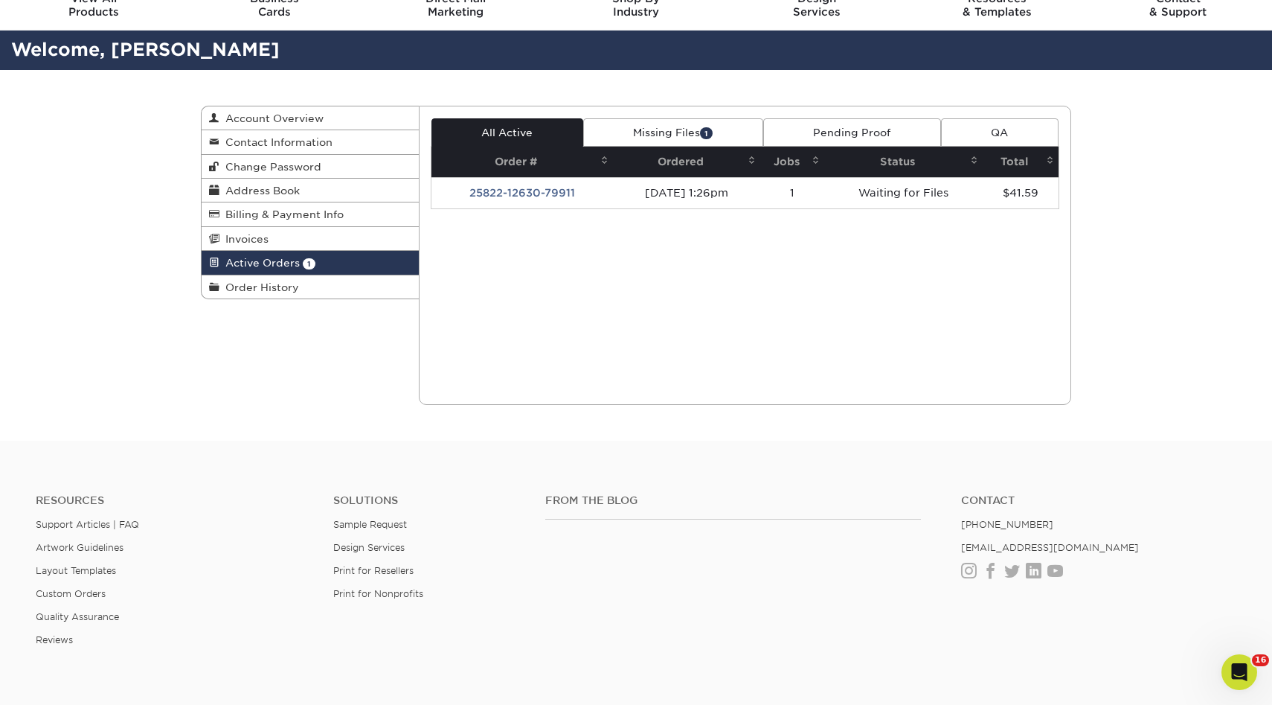
scroll to position [32, 0]
